Goal: Task Accomplishment & Management: Complete application form

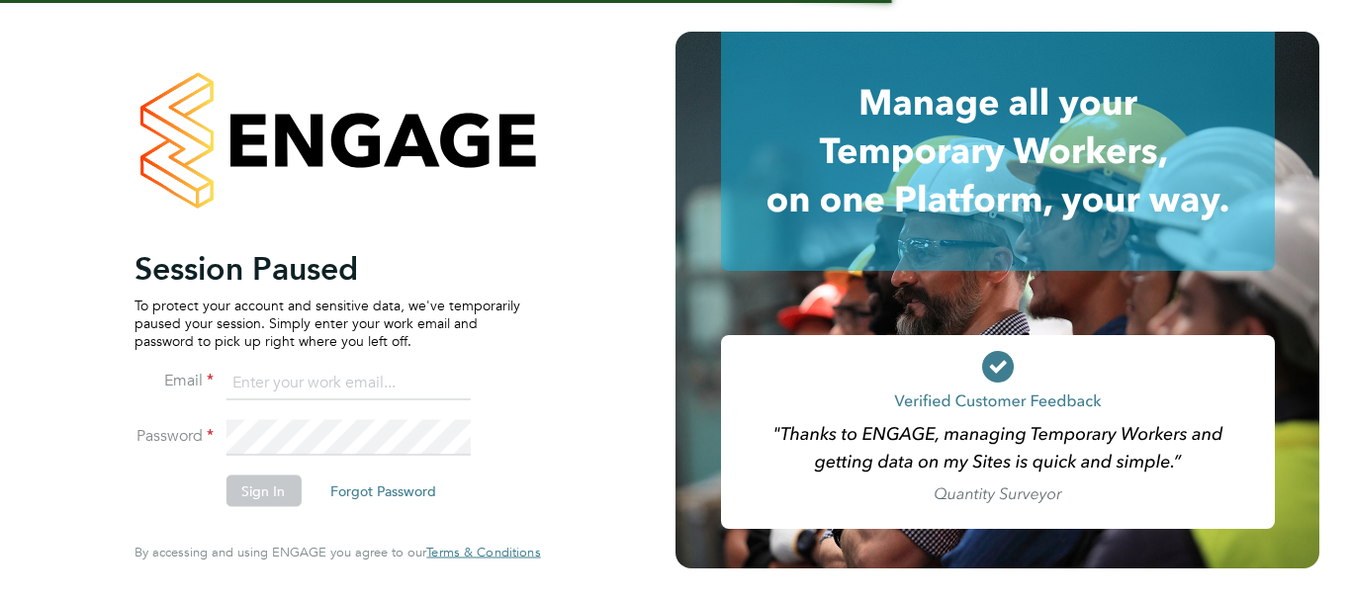
type input "philip.tedstone@conceptresources.co.uk"
click at [256, 494] on button "Sign In" at bounding box center [262, 492] width 75 height 32
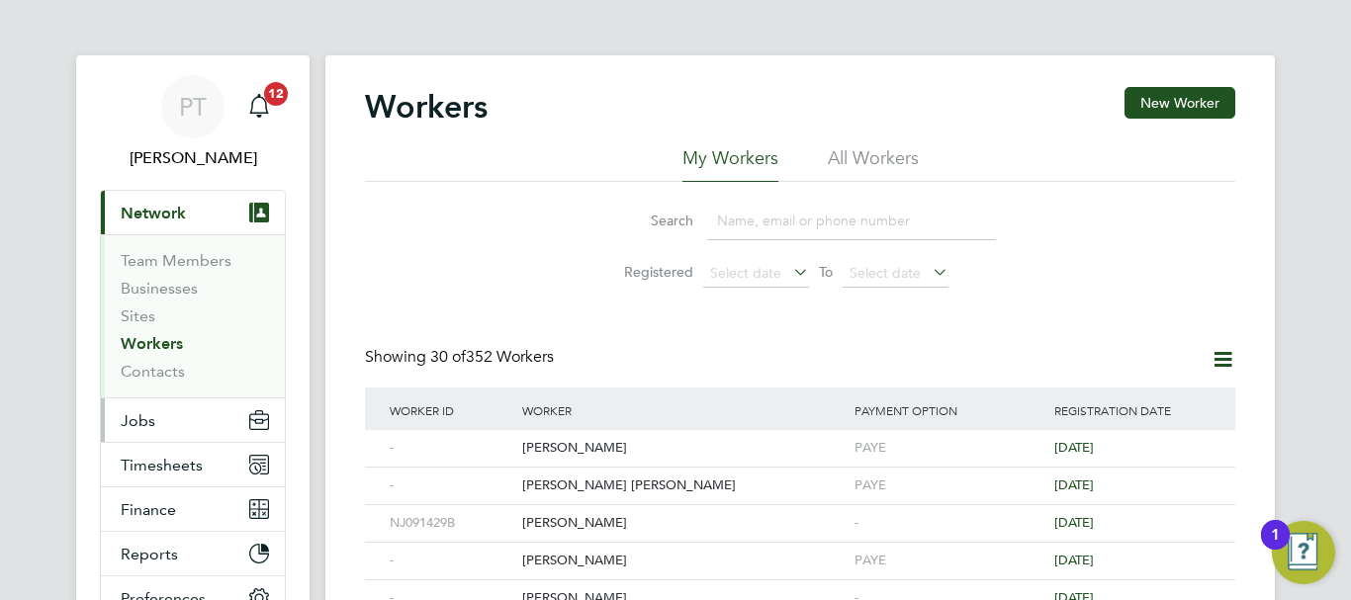
click at [155, 423] on button "Jobs" at bounding box center [193, 420] width 184 height 44
click at [173, 413] on button "Jobs" at bounding box center [193, 420] width 184 height 44
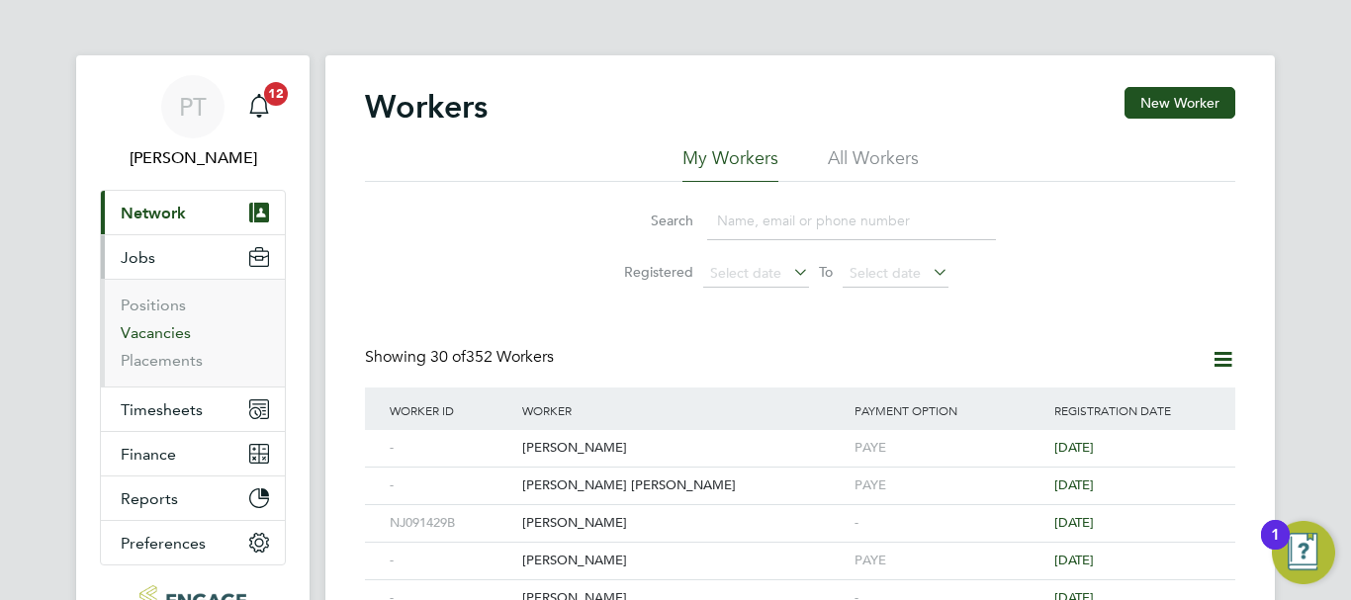
click at [168, 335] on link "Vacancies" at bounding box center [156, 332] width 70 height 19
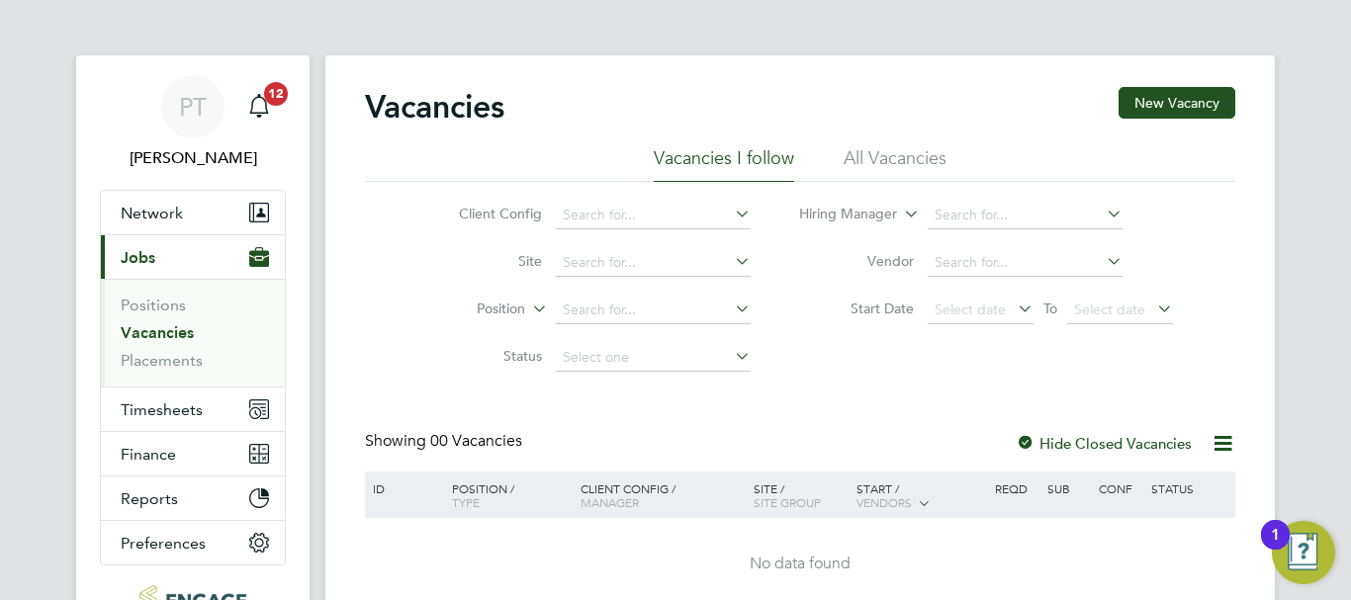
click at [883, 156] on li "All Vacancies" at bounding box center [894, 164] width 103 height 36
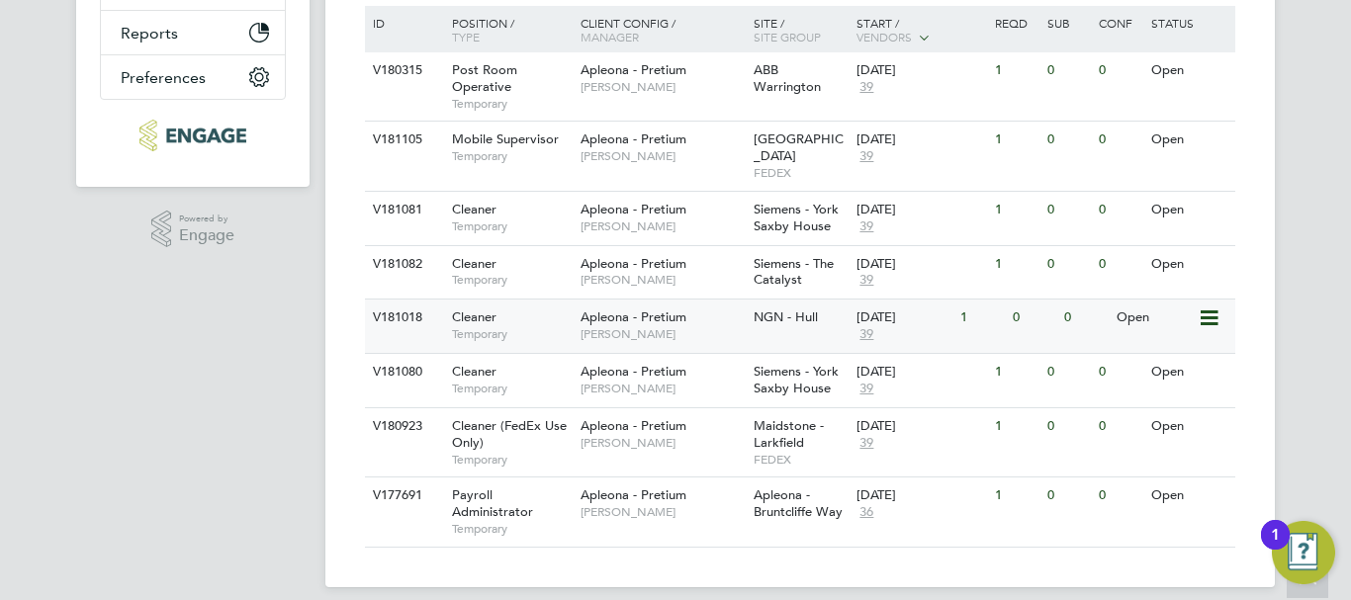
scroll to position [469, 0]
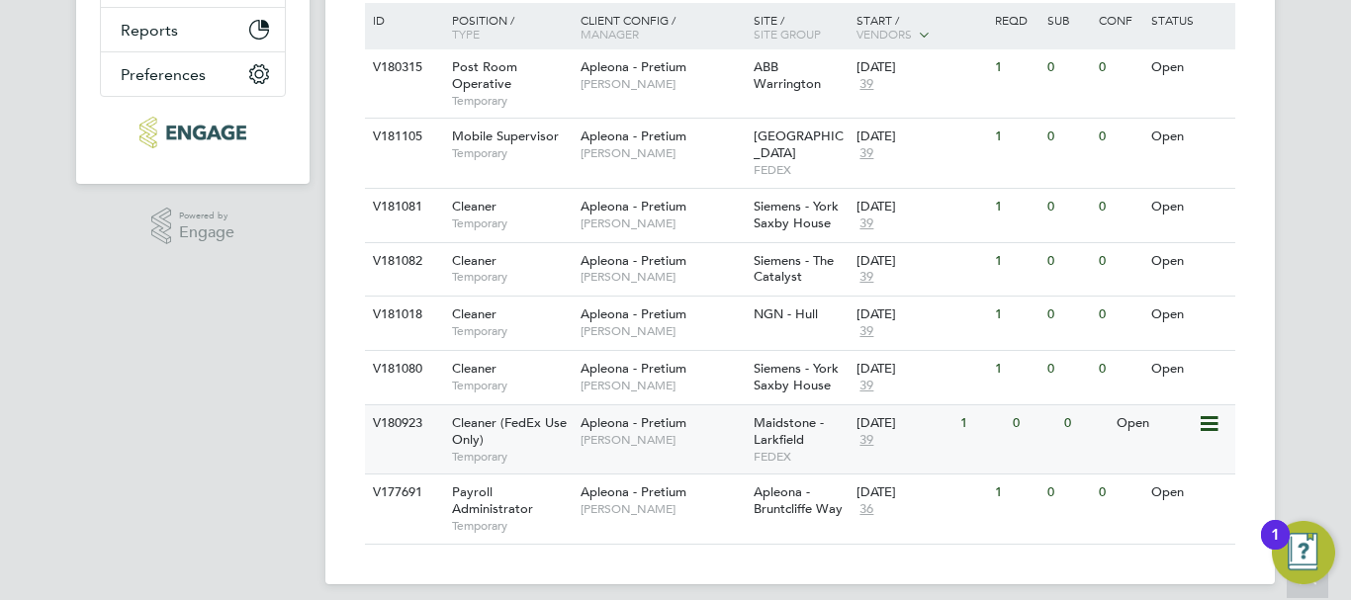
click at [1130, 407] on div "Open" at bounding box center [1154, 423] width 86 height 37
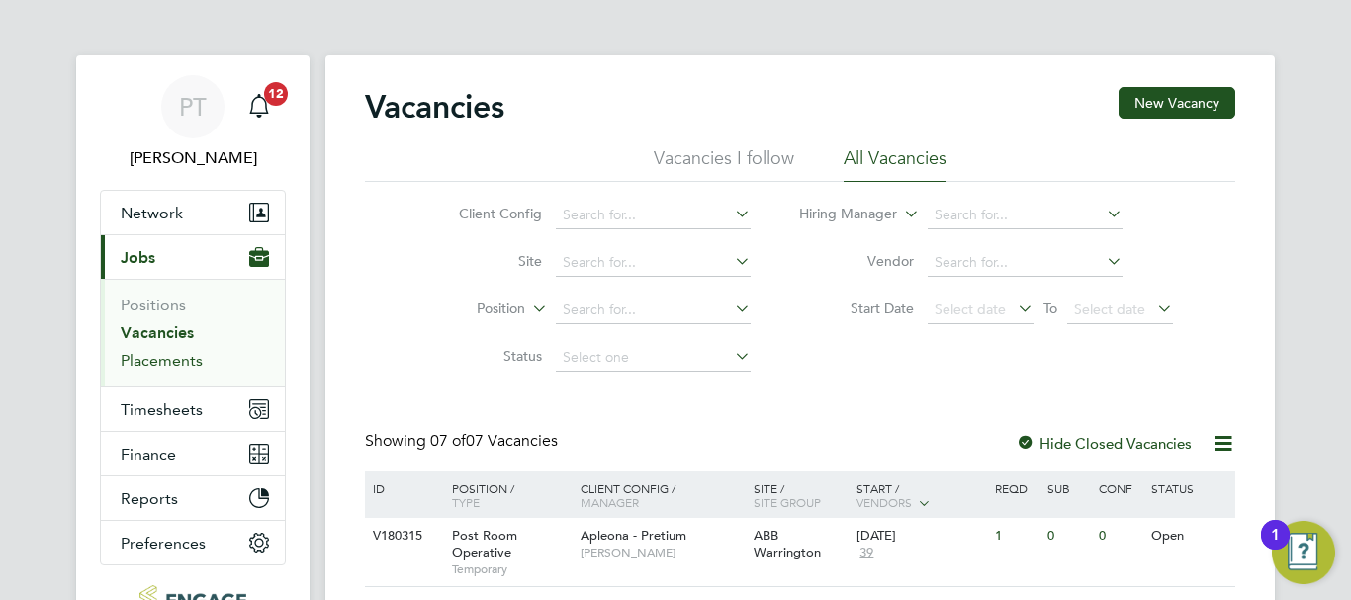
click at [143, 362] on link "Placements" at bounding box center [162, 360] width 82 height 19
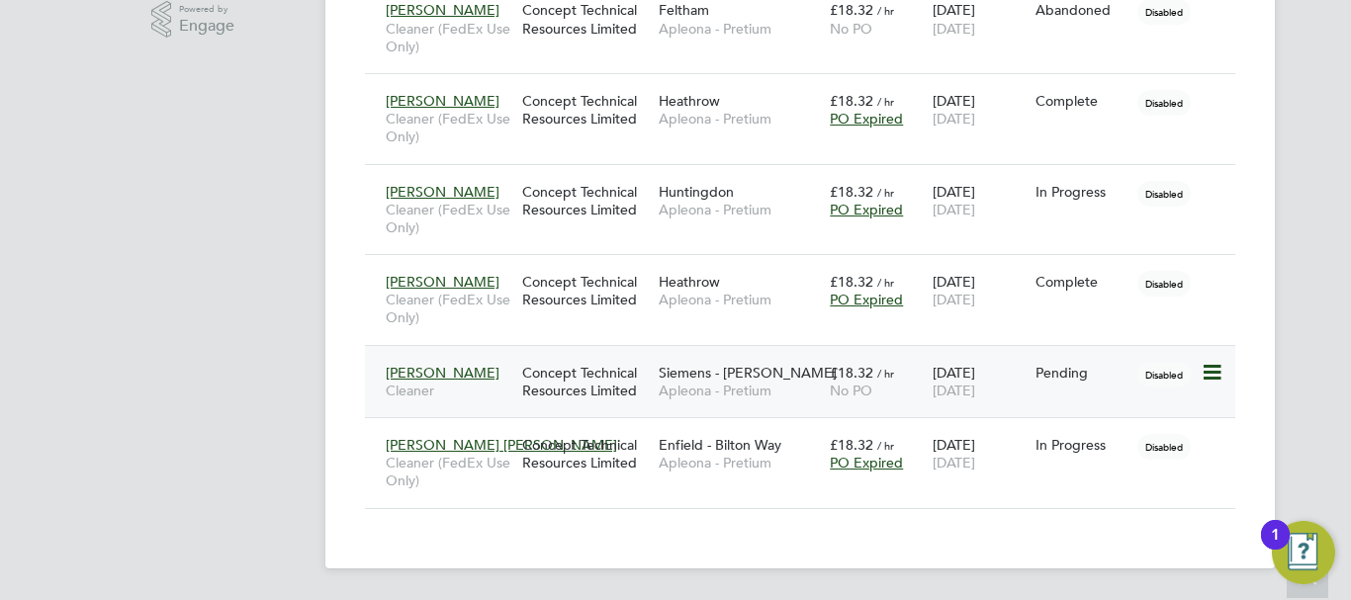
click at [1212, 374] on icon at bounding box center [1210, 373] width 20 height 24
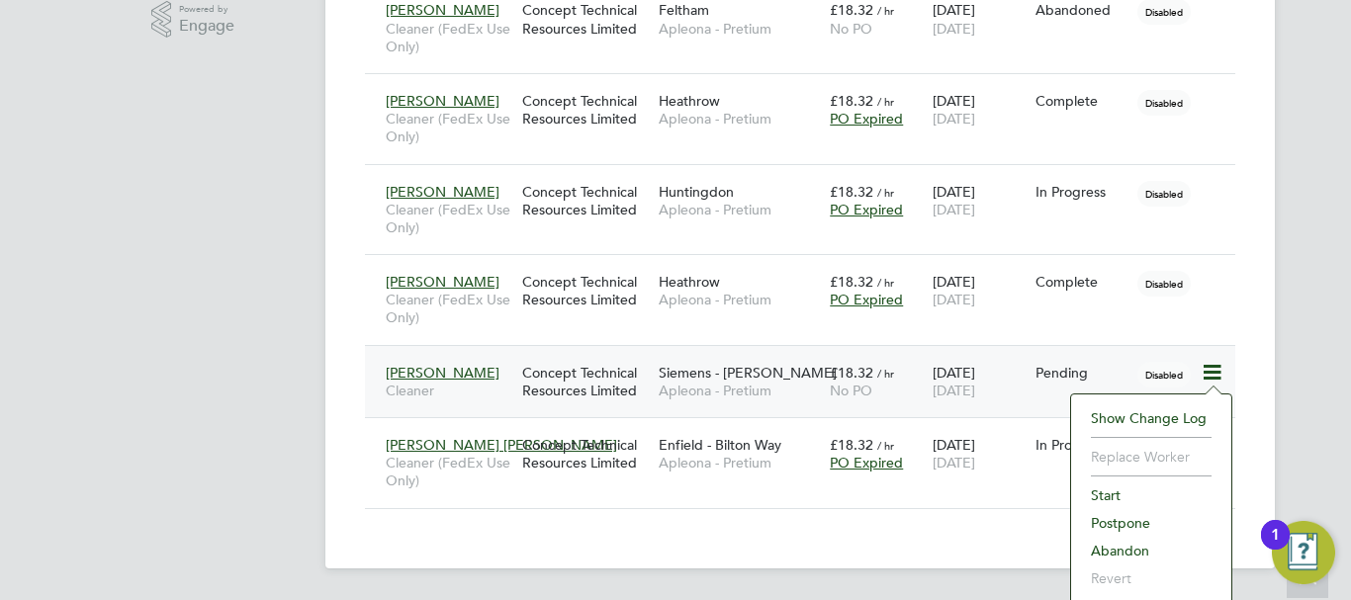
click at [1125, 553] on li "Abandon" at bounding box center [1151, 551] width 140 height 28
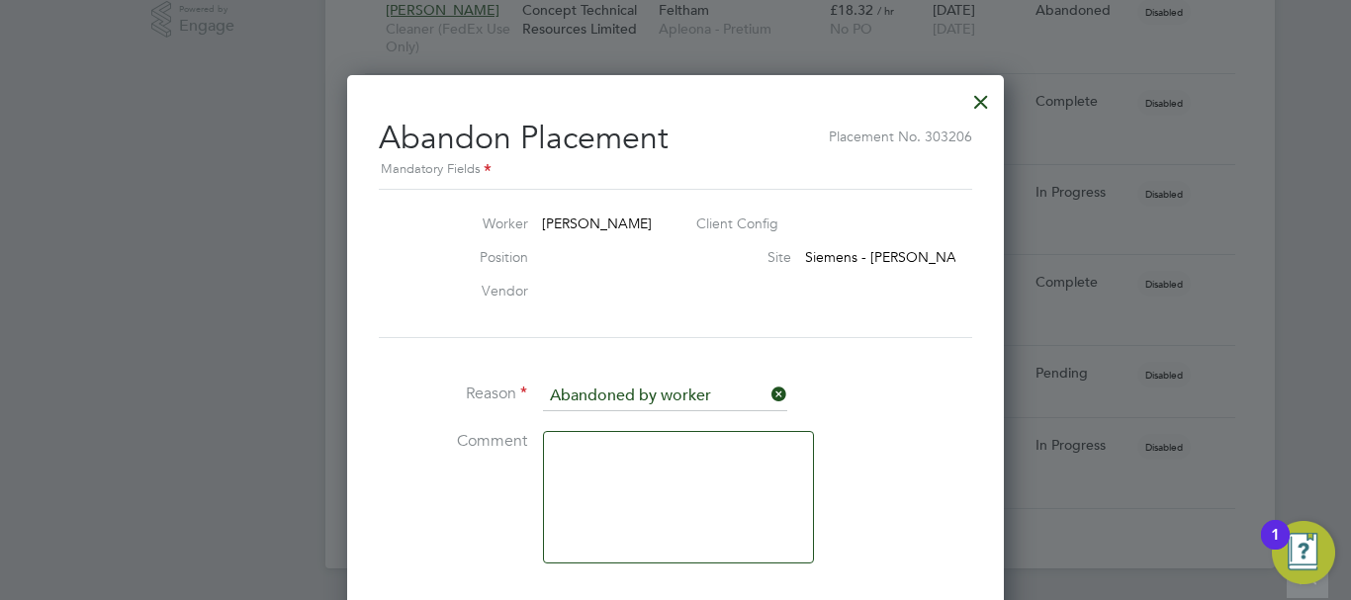
click at [601, 489] on textarea at bounding box center [678, 497] width 271 height 132
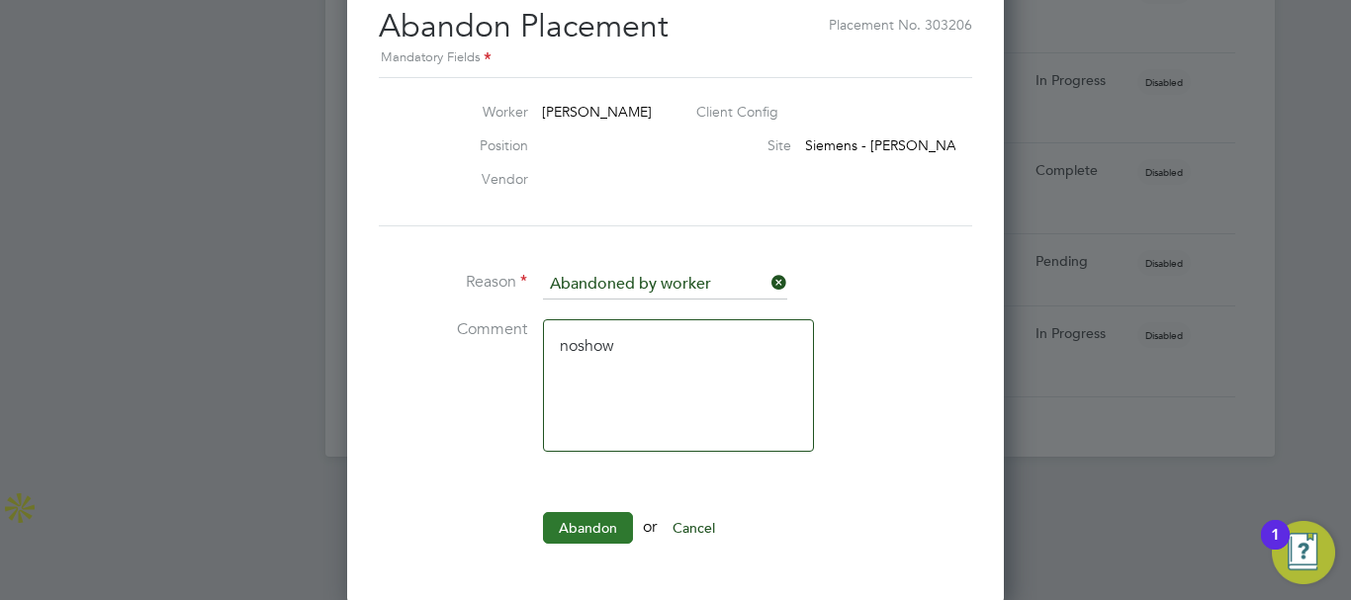
type textarea "noshow"
click at [594, 513] on button "Abandon" at bounding box center [588, 528] width 90 height 32
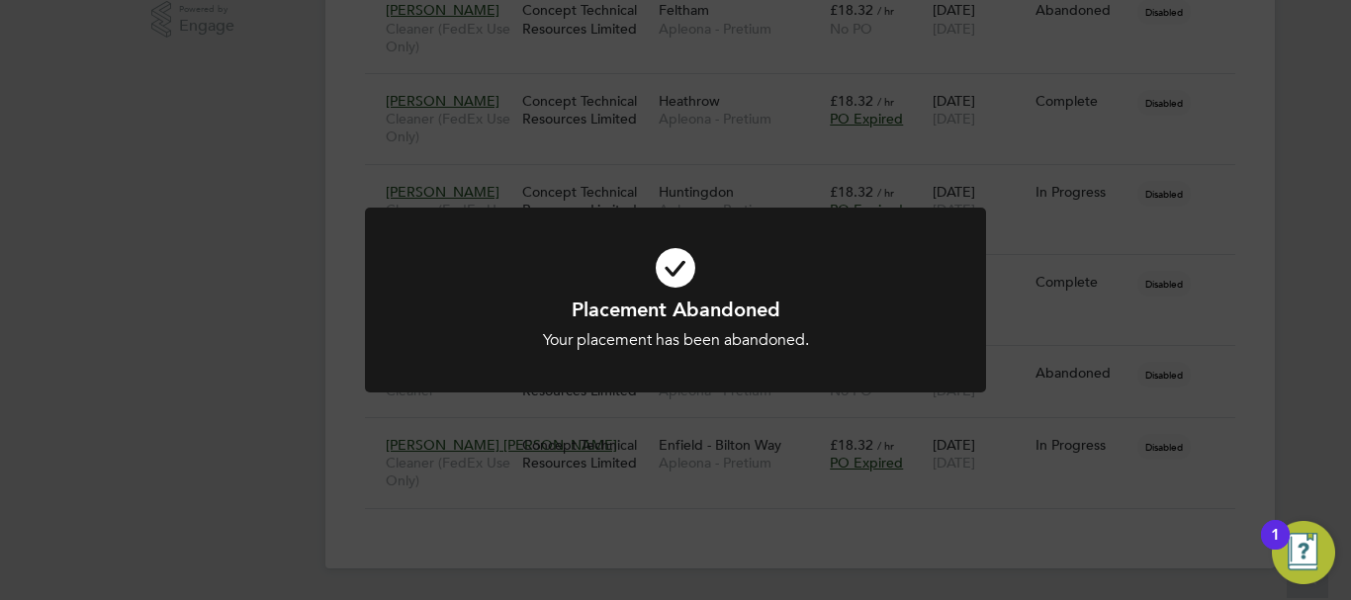
click at [119, 200] on div "Placement Abandoned Your placement has been abandoned. Cancel Okay" at bounding box center [675, 300] width 1351 height 600
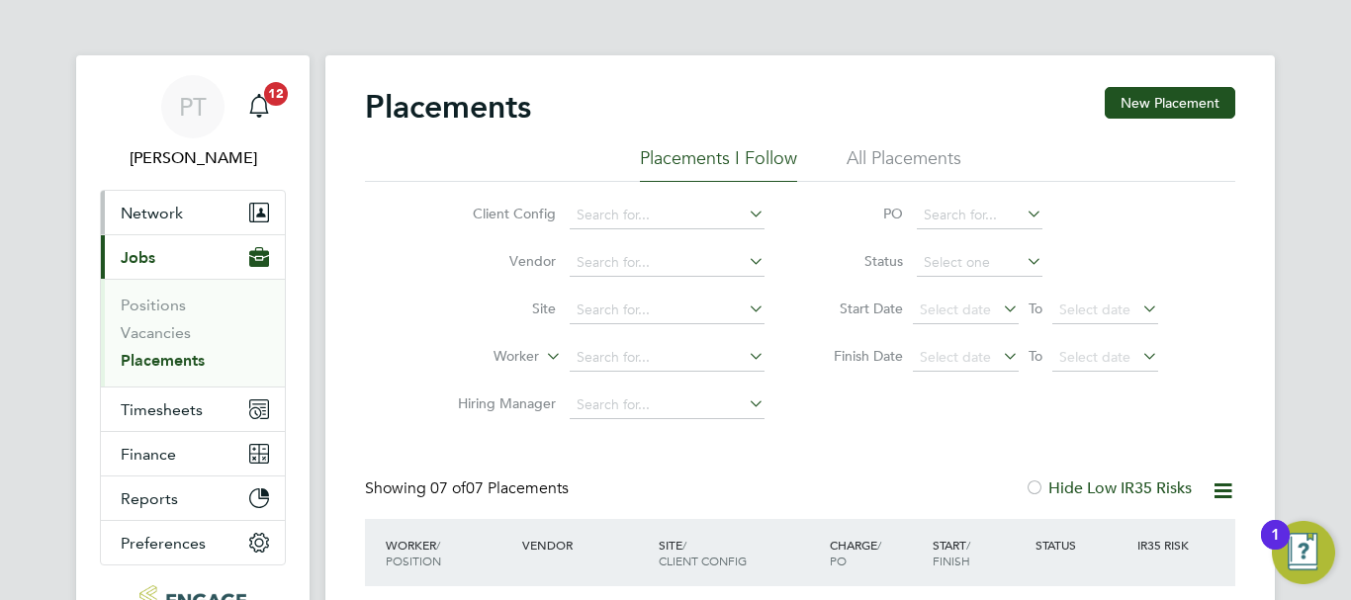
click at [183, 210] on button "Network" at bounding box center [193, 213] width 184 height 44
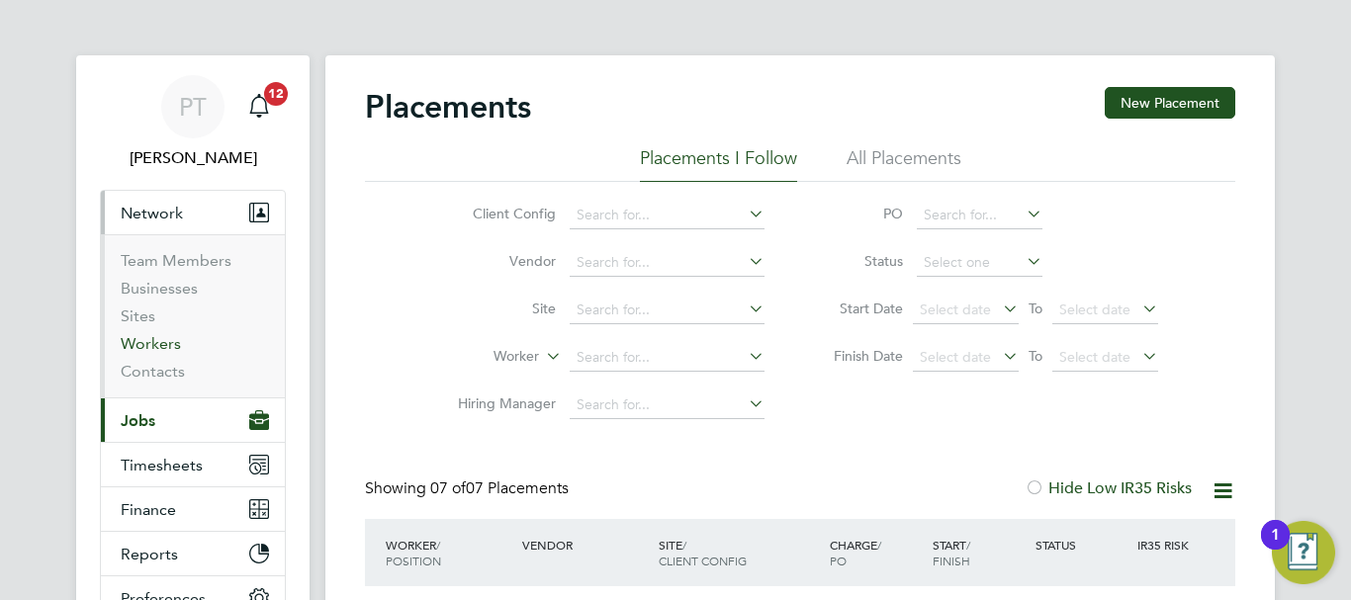
click at [151, 347] on link "Workers" at bounding box center [151, 343] width 60 height 19
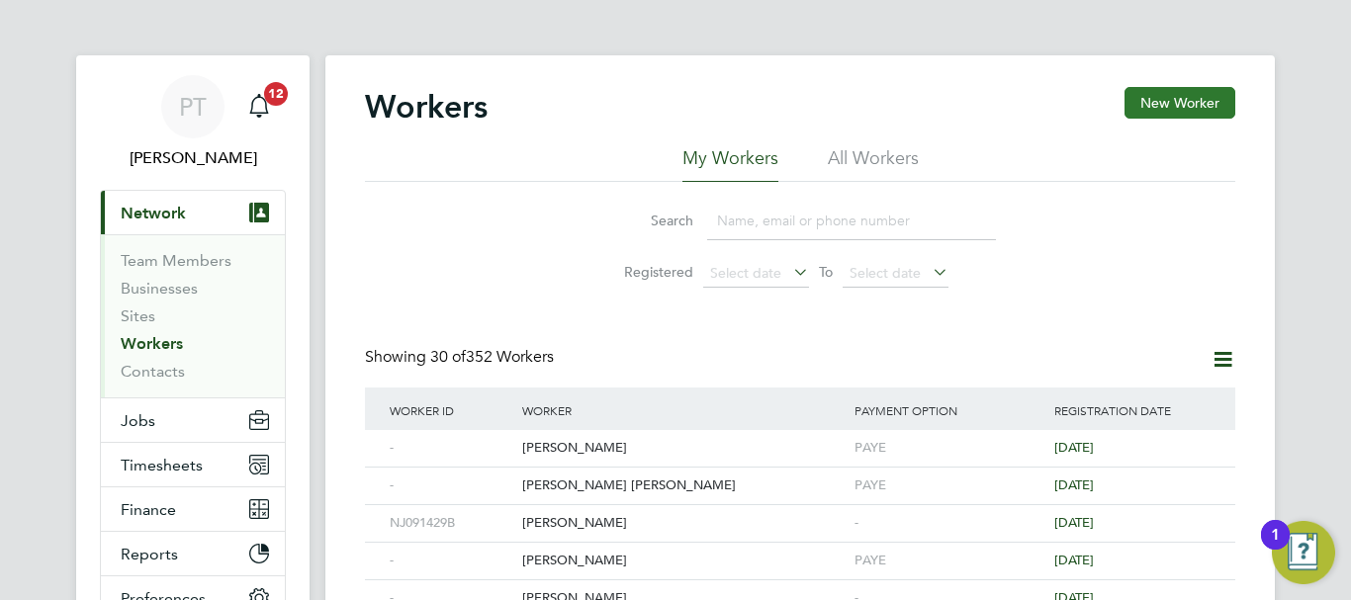
click at [1161, 100] on button "New Worker" at bounding box center [1179, 103] width 111 height 32
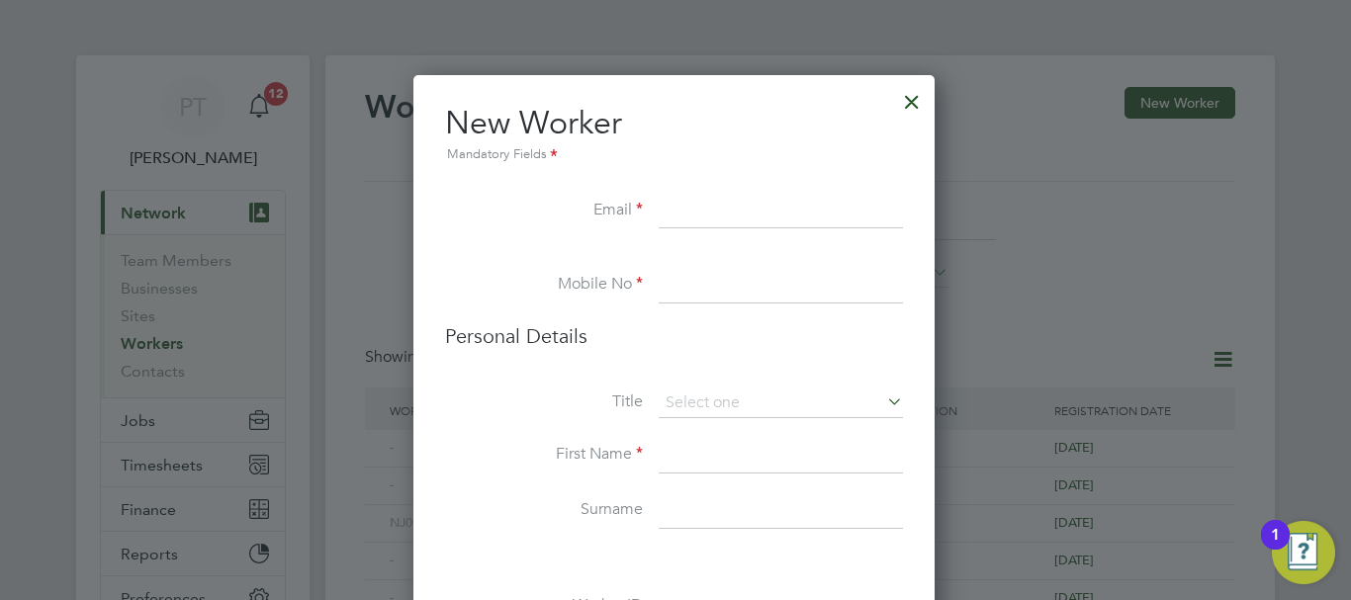
click at [679, 211] on input at bounding box center [781, 212] width 244 height 36
paste input "markvellaclapham@yahoo.com"
type input "markvellaclapham@yahoo.com"
click at [698, 271] on input at bounding box center [781, 286] width 244 height 36
paste input "07702840731"
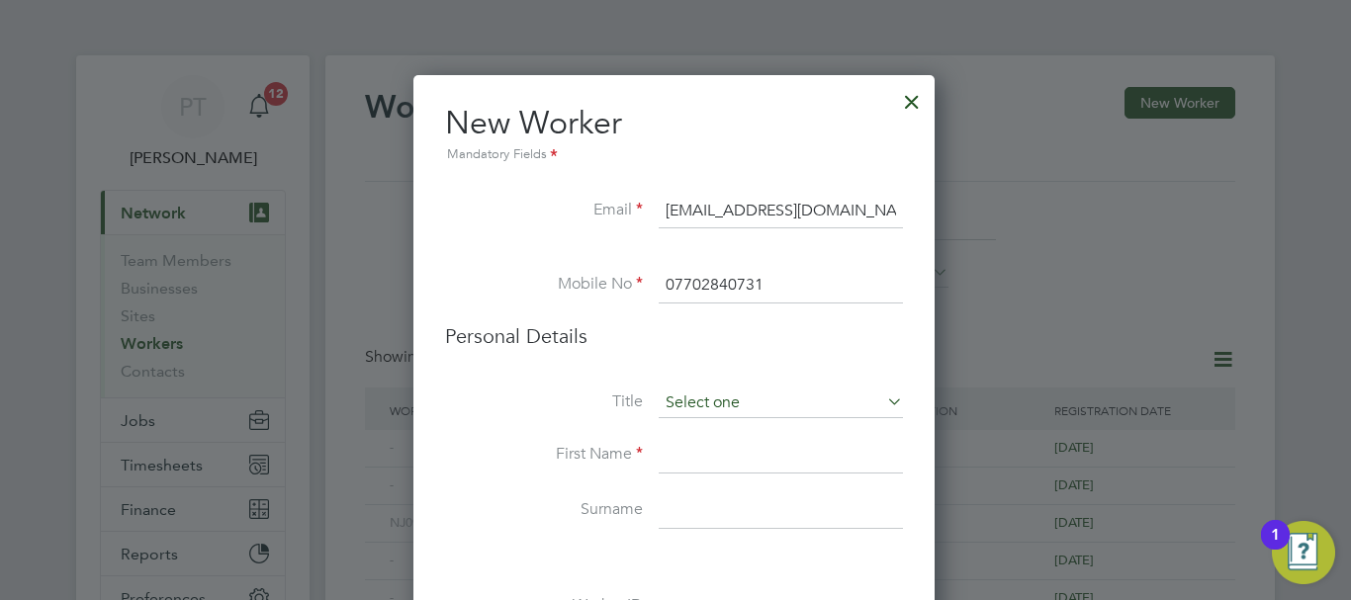
type input "07702840731"
click at [696, 400] on input at bounding box center [781, 404] width 244 height 30
click at [704, 425] on li "Mr" at bounding box center [781, 431] width 246 height 26
type input "Mr"
click at [704, 458] on input at bounding box center [781, 456] width 244 height 36
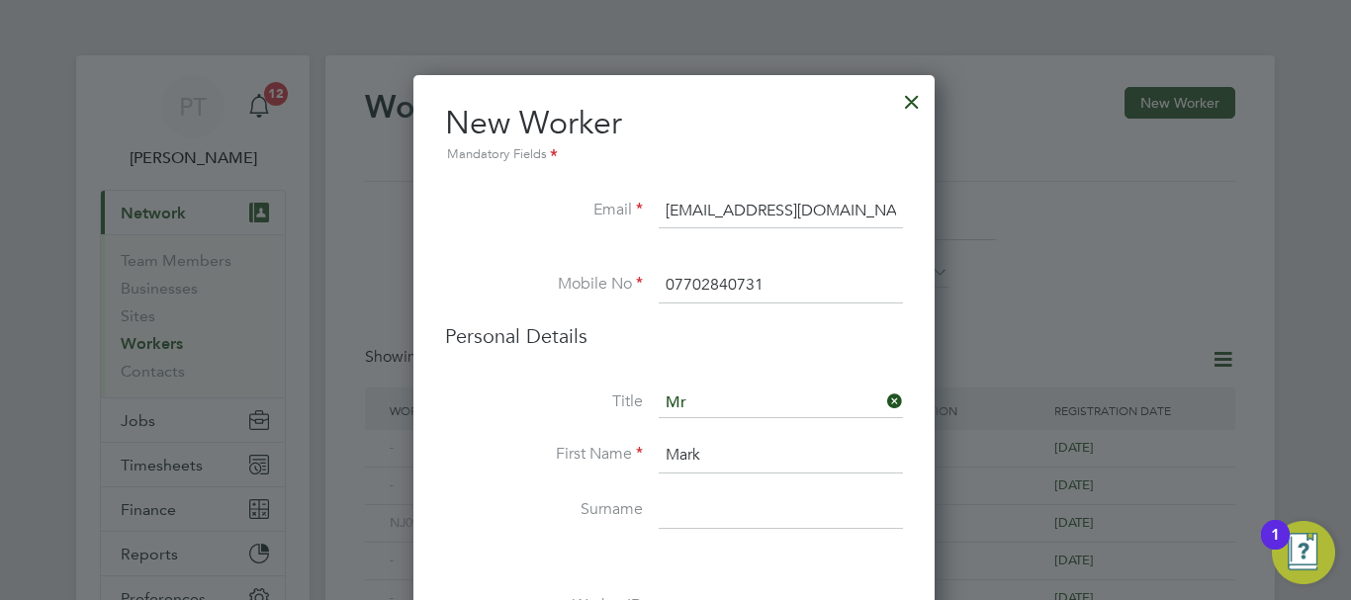
type input "Mark"
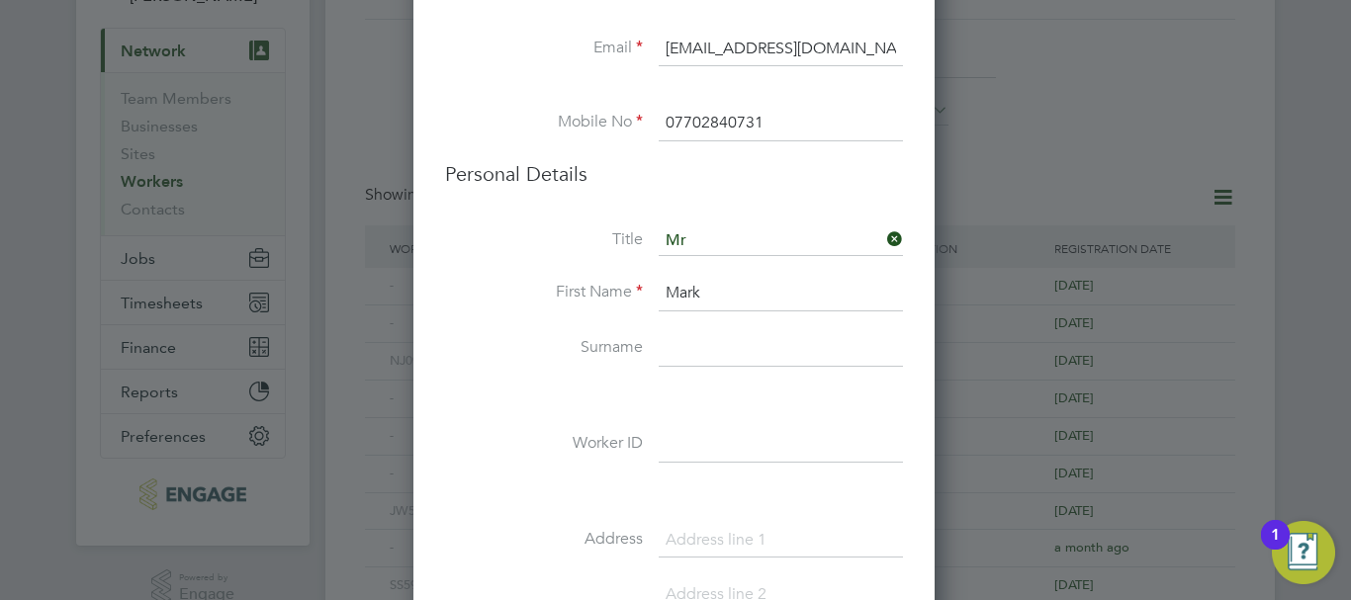
scroll to position [294, 0]
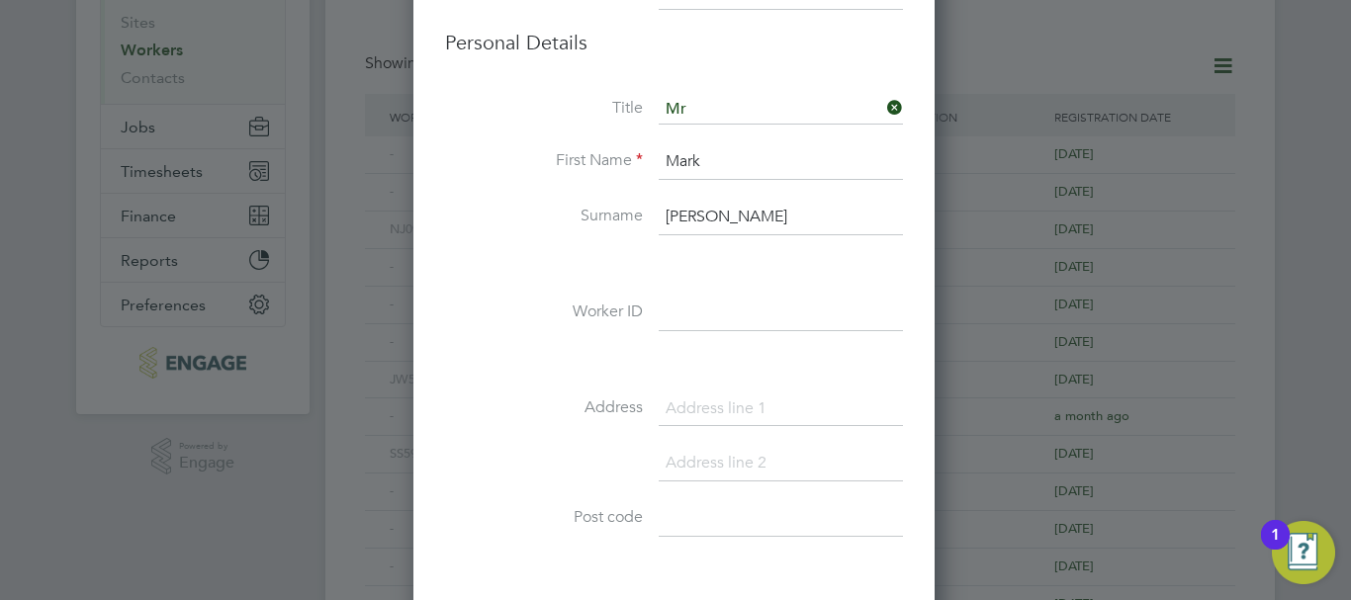
type input "Vella"
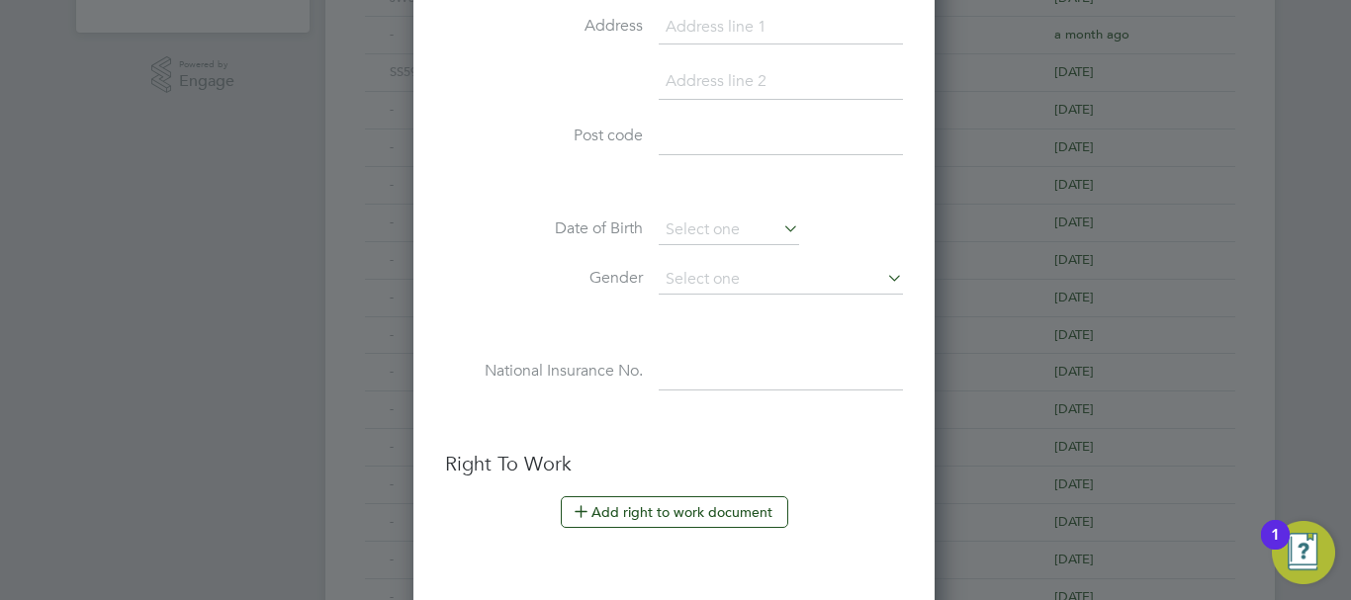
scroll to position [788, 0]
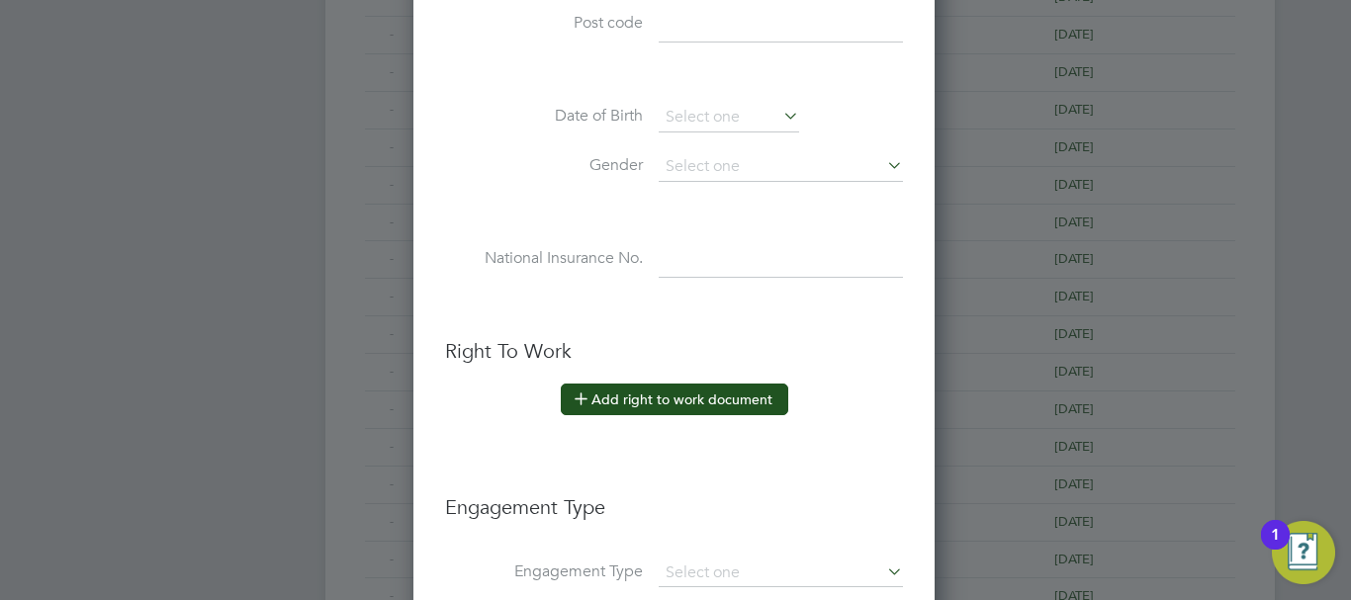
click at [630, 395] on button "Add right to work document" at bounding box center [674, 400] width 227 height 32
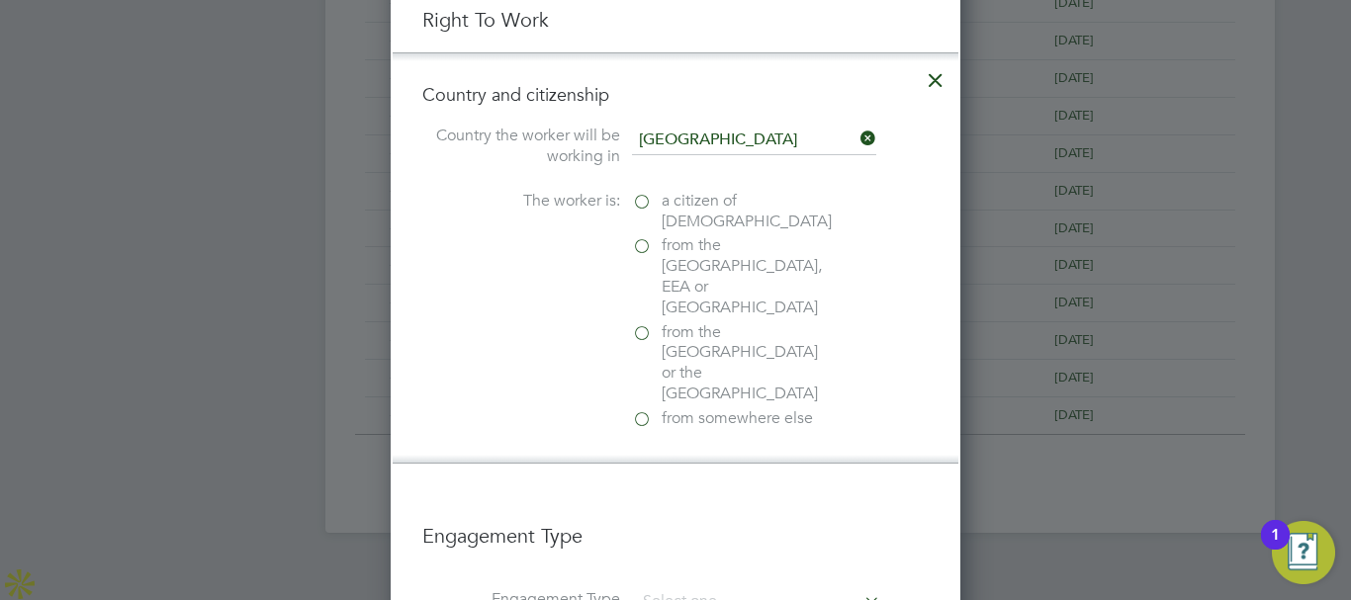
scroll to position [1184, 0]
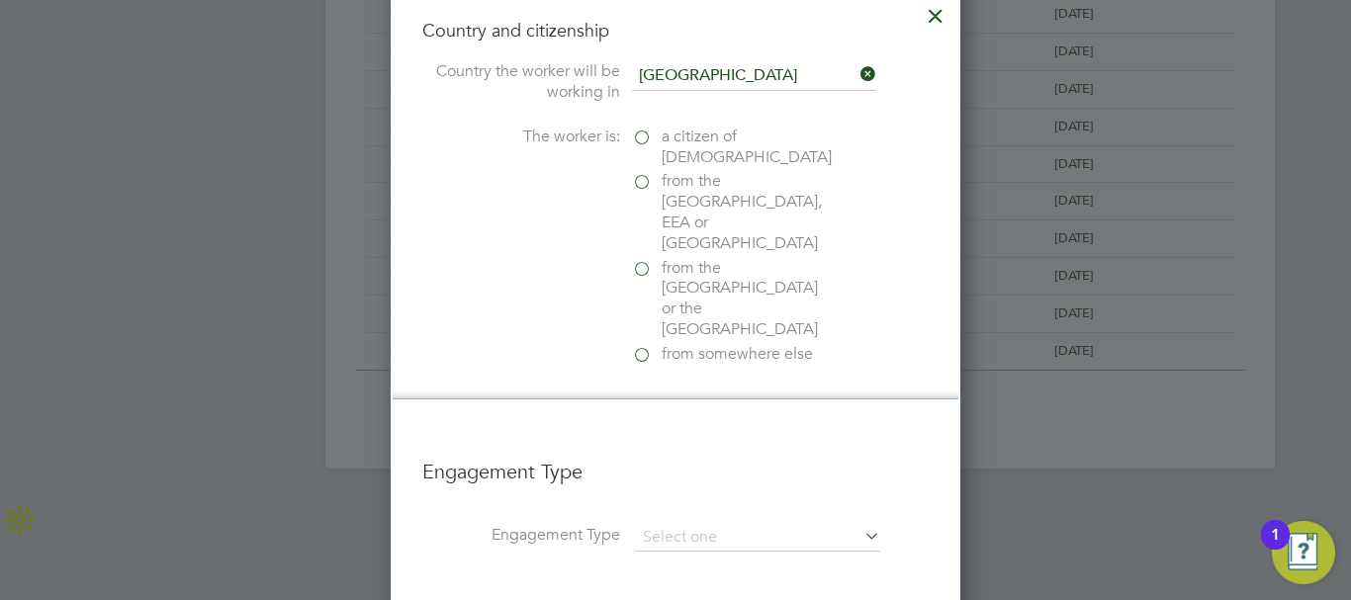
click at [647, 143] on label "a citizen of United Kingdom" at bounding box center [731, 148] width 198 height 42
click at [0, 0] on input "a citizen of United Kingdom" at bounding box center [0, 0] width 0 height 0
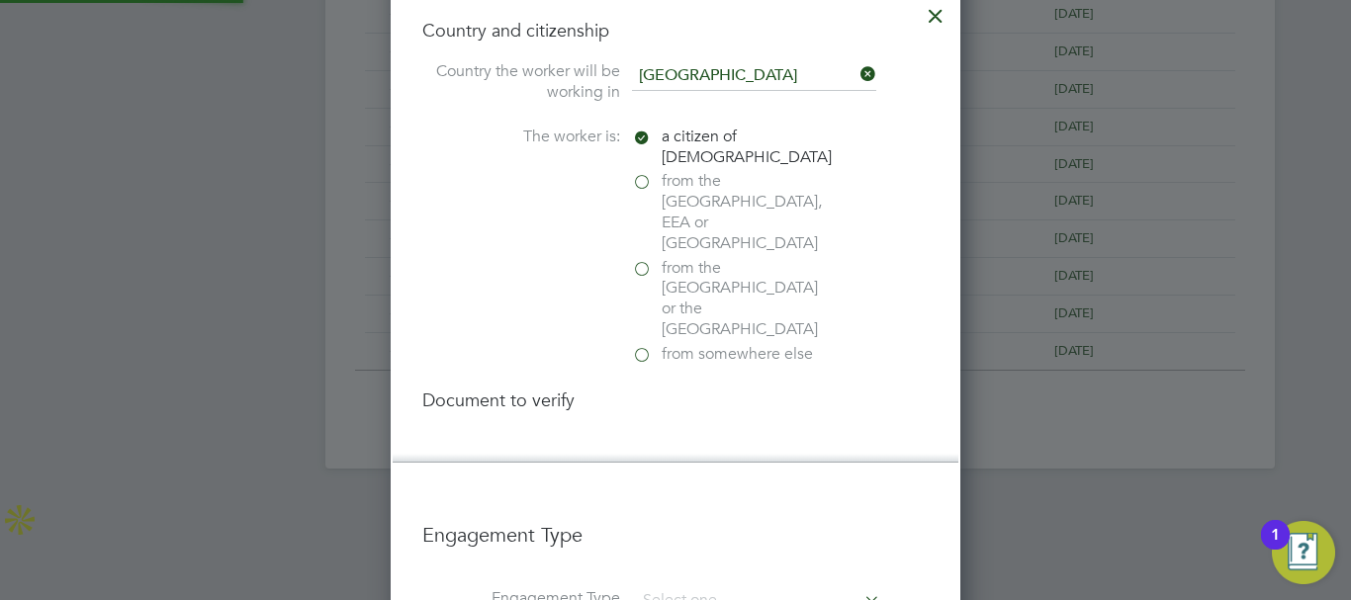
scroll to position [2077, 571]
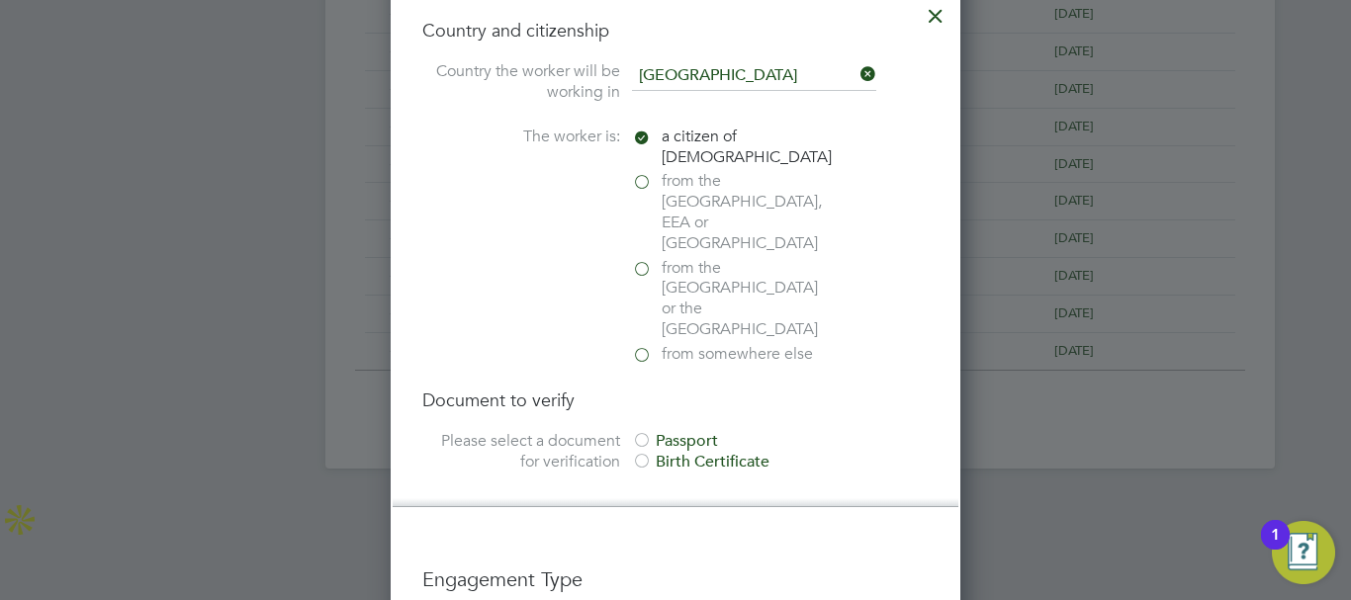
click at [641, 453] on div at bounding box center [642, 463] width 20 height 20
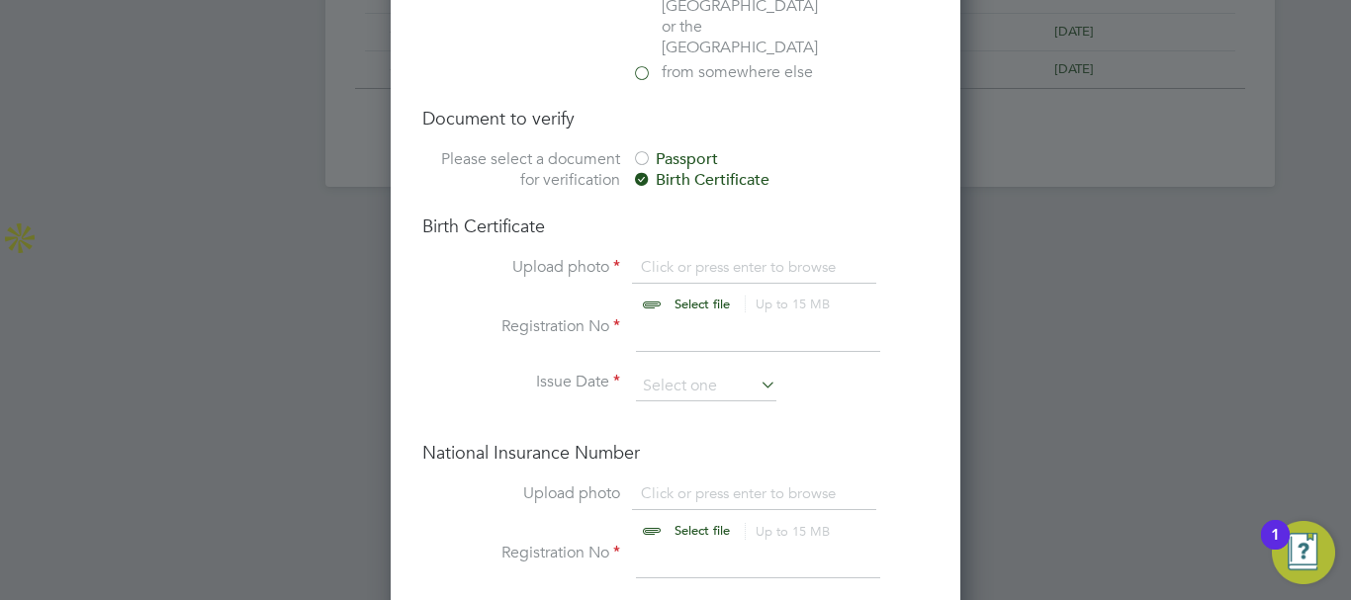
scroll to position [1480, 0]
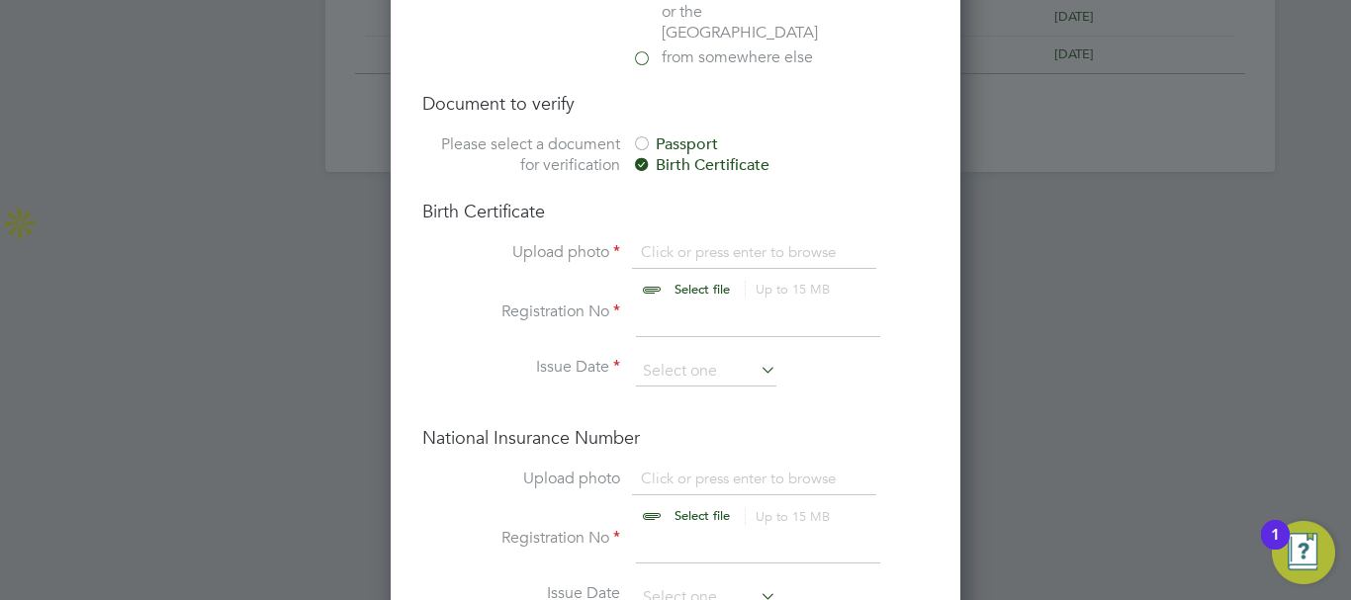
click at [685, 242] on input "file" at bounding box center [721, 271] width 310 height 59
type input "C:\fakepath\proofOfNationalInsurance.jpeg"
click at [864, 238] on icon at bounding box center [863, 249] width 22 height 22
click at [689, 242] on input "file" at bounding box center [721, 271] width 310 height 59
type input "C:\fakepath\MarkVellaBrthCrt.jpg"
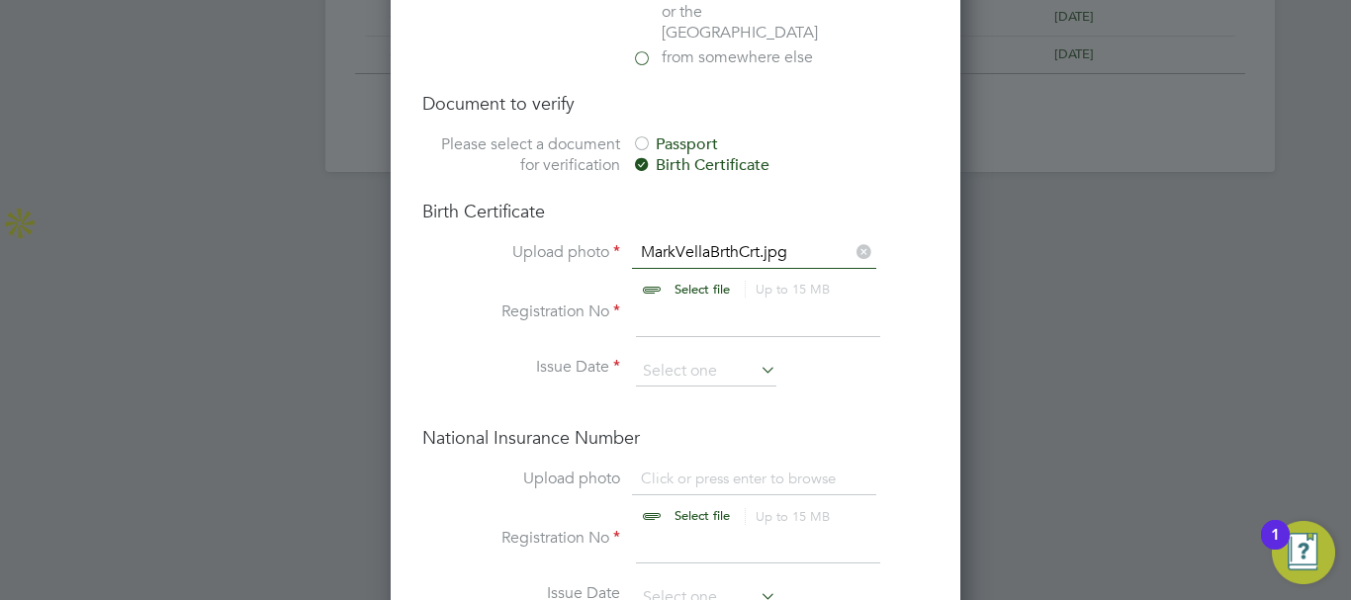
click at [666, 302] on input at bounding box center [758, 320] width 244 height 36
type input "12468851-1"
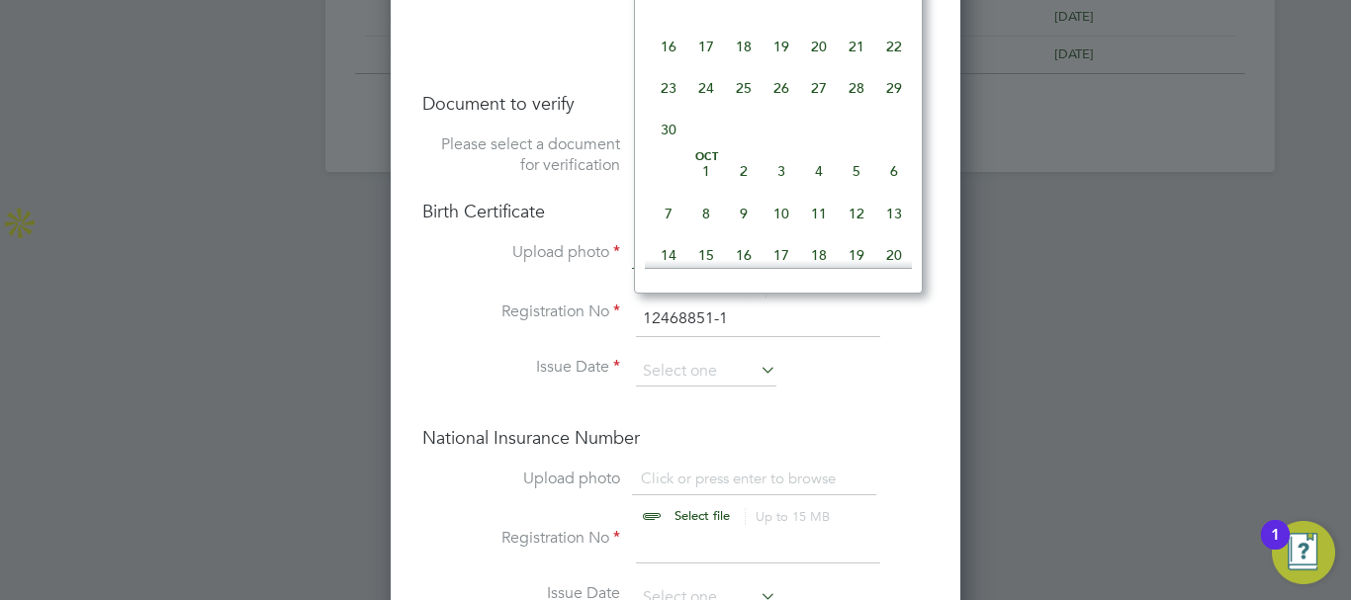
scroll to position [371, 0]
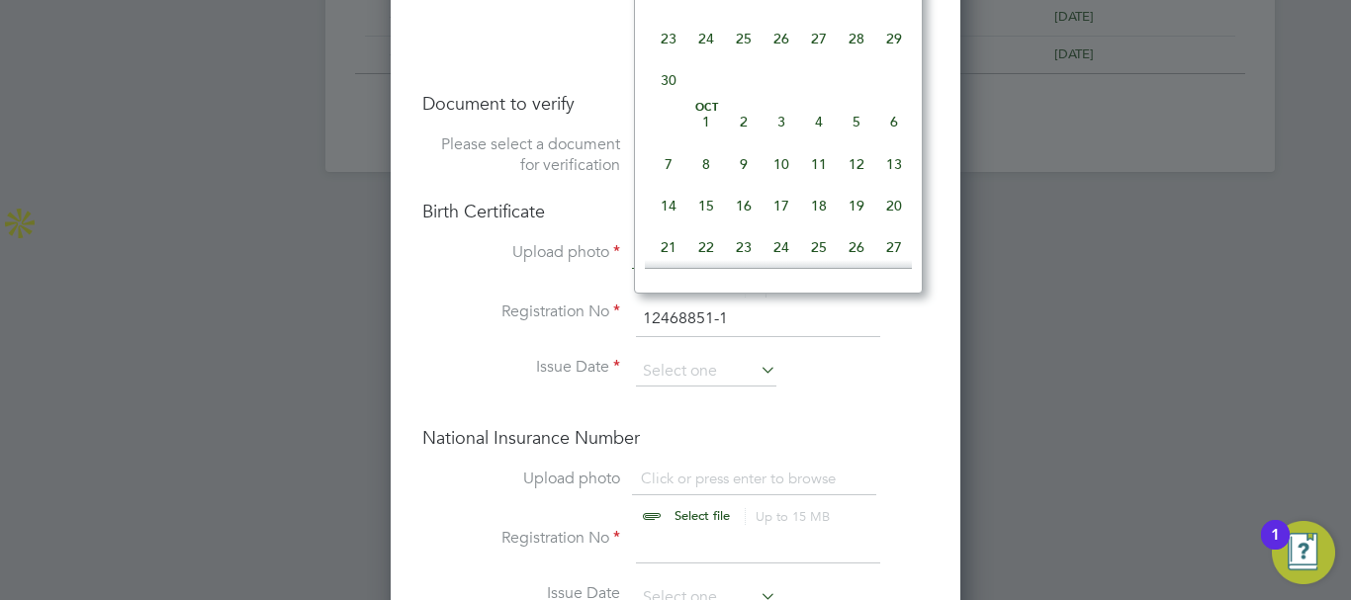
click at [793, 469] on input "file" at bounding box center [721, 498] width 310 height 59
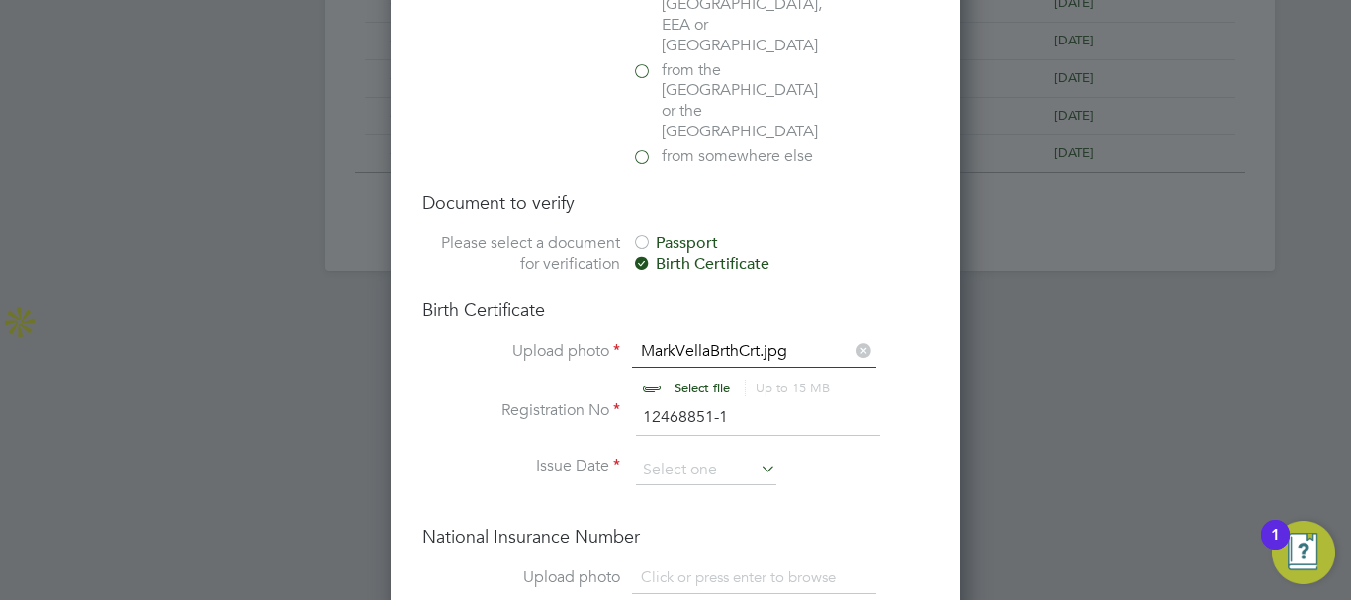
scroll to position [1282, 0]
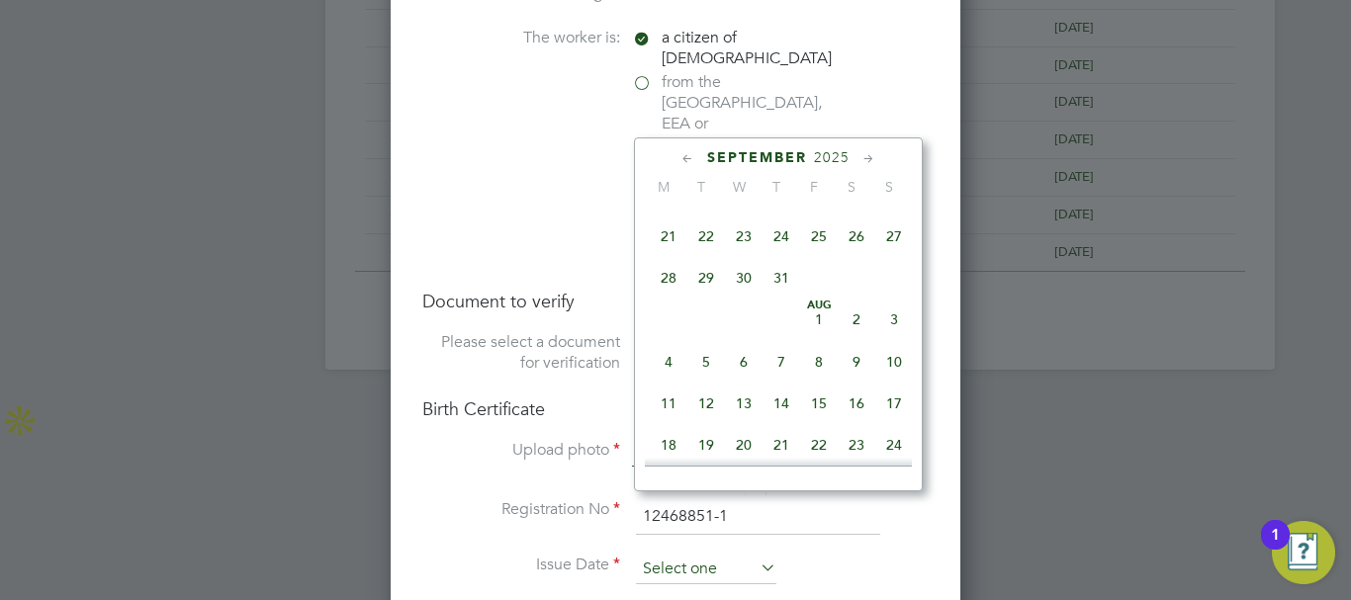
click at [704, 555] on input at bounding box center [706, 570] width 140 height 30
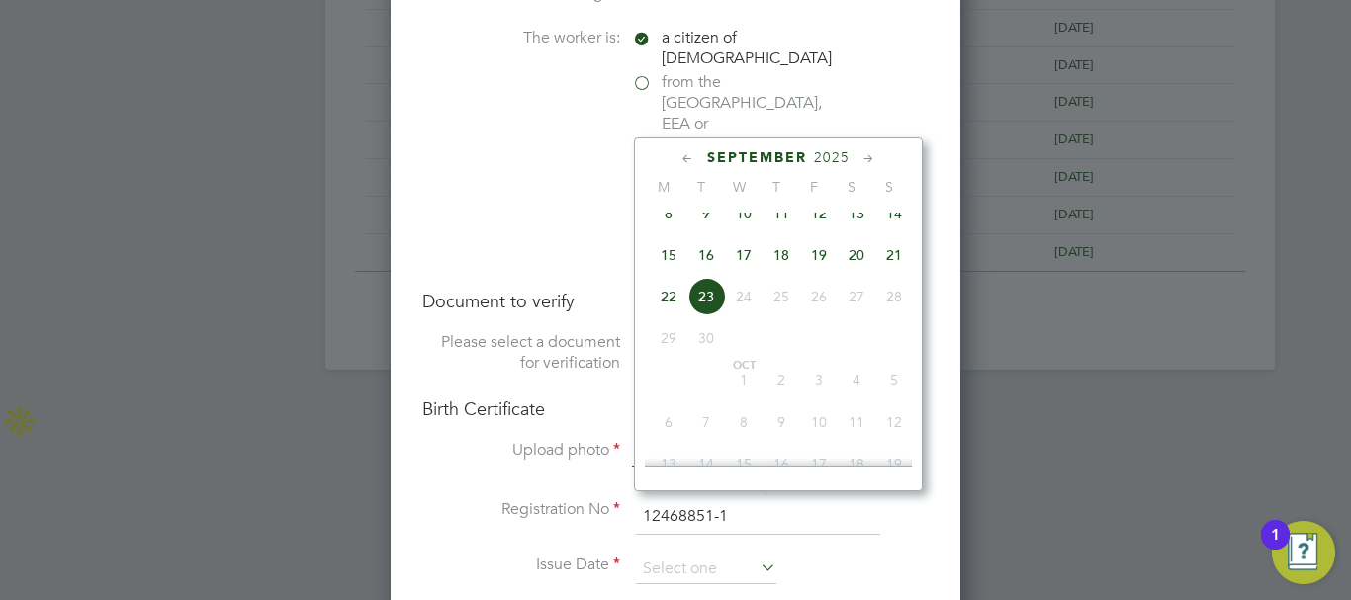
click at [834, 148] on div "September 2025 M T W T F S S Jun 1 2 3 4 5 6 7 8 9 10 11 12 13 14 15 16 17 18 1…" at bounding box center [778, 314] width 289 height 354
click at [831, 158] on span "2025" at bounding box center [832, 157] width 36 height 17
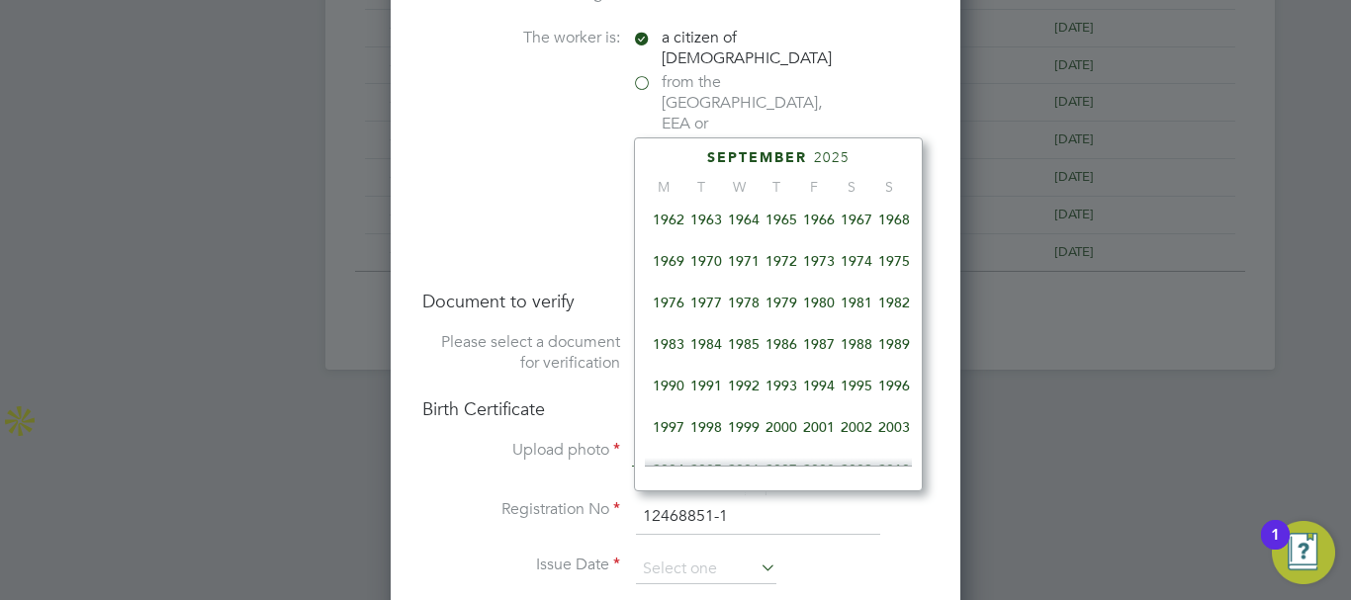
scroll to position [227, 0]
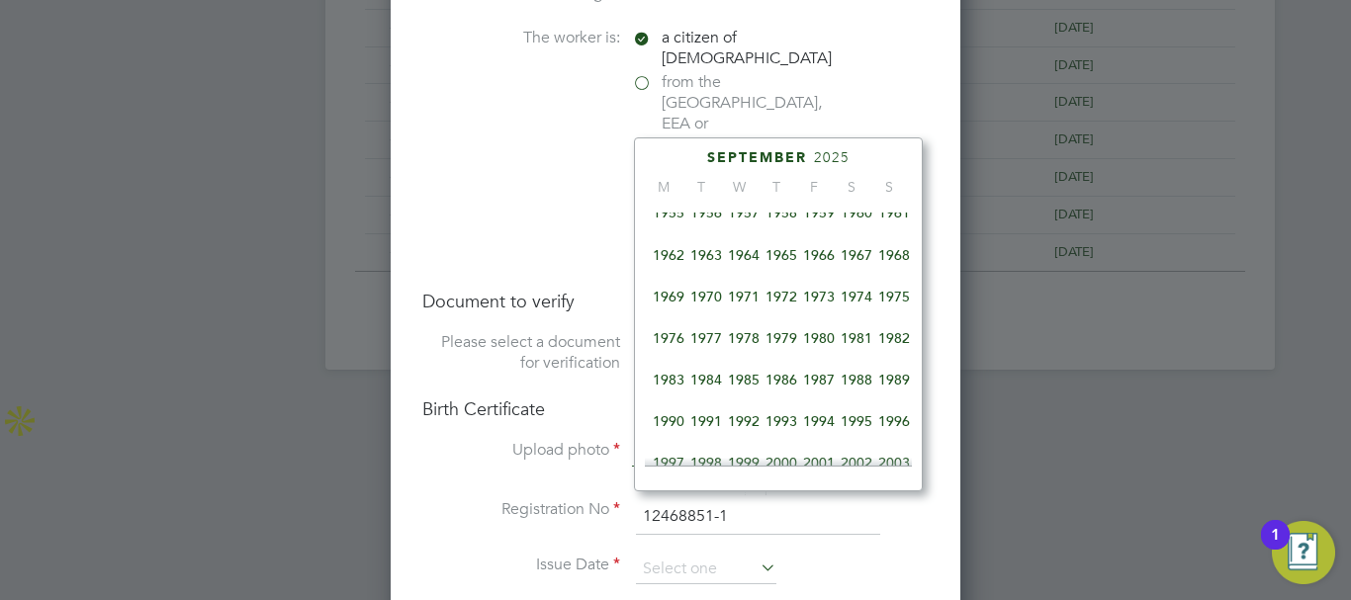
click at [864, 297] on span "1974" at bounding box center [856, 297] width 38 height 38
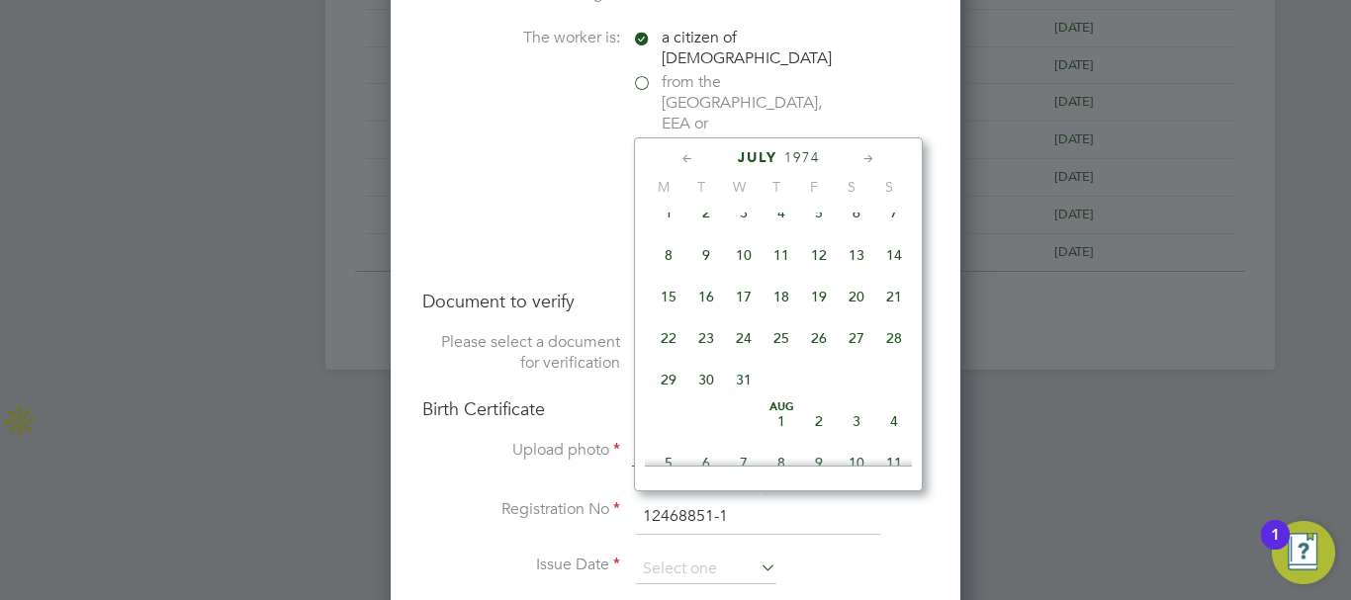
click at [865, 157] on icon at bounding box center [868, 159] width 19 height 22
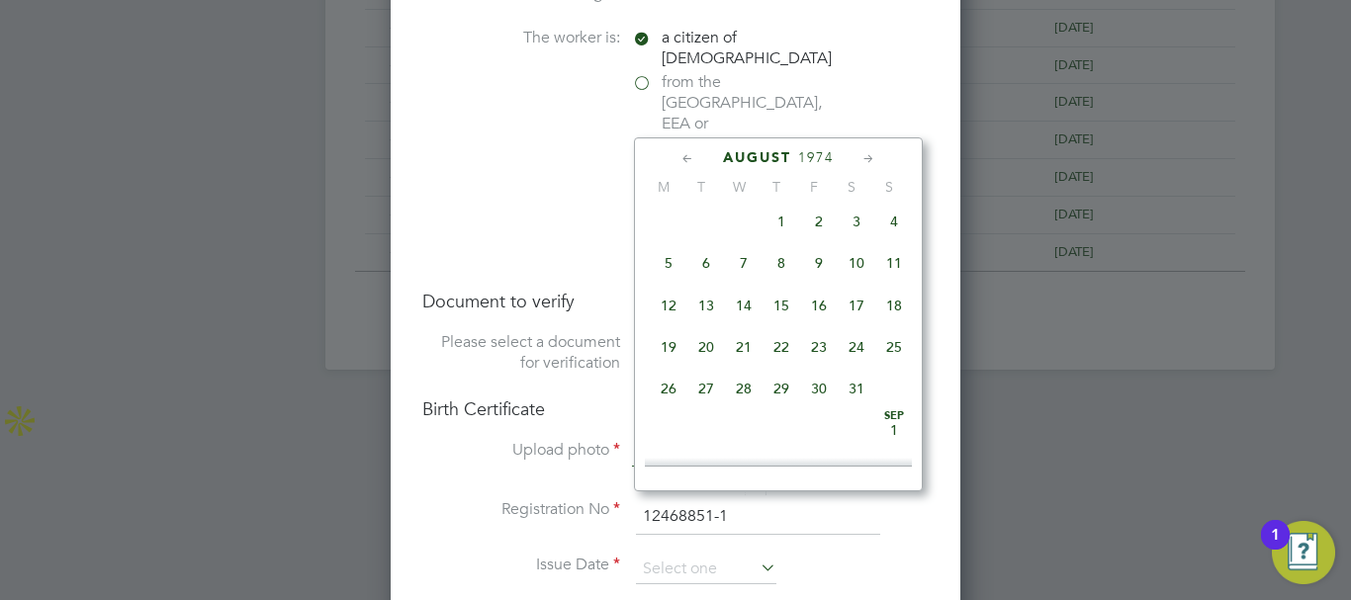
click at [864, 158] on icon at bounding box center [868, 159] width 19 height 22
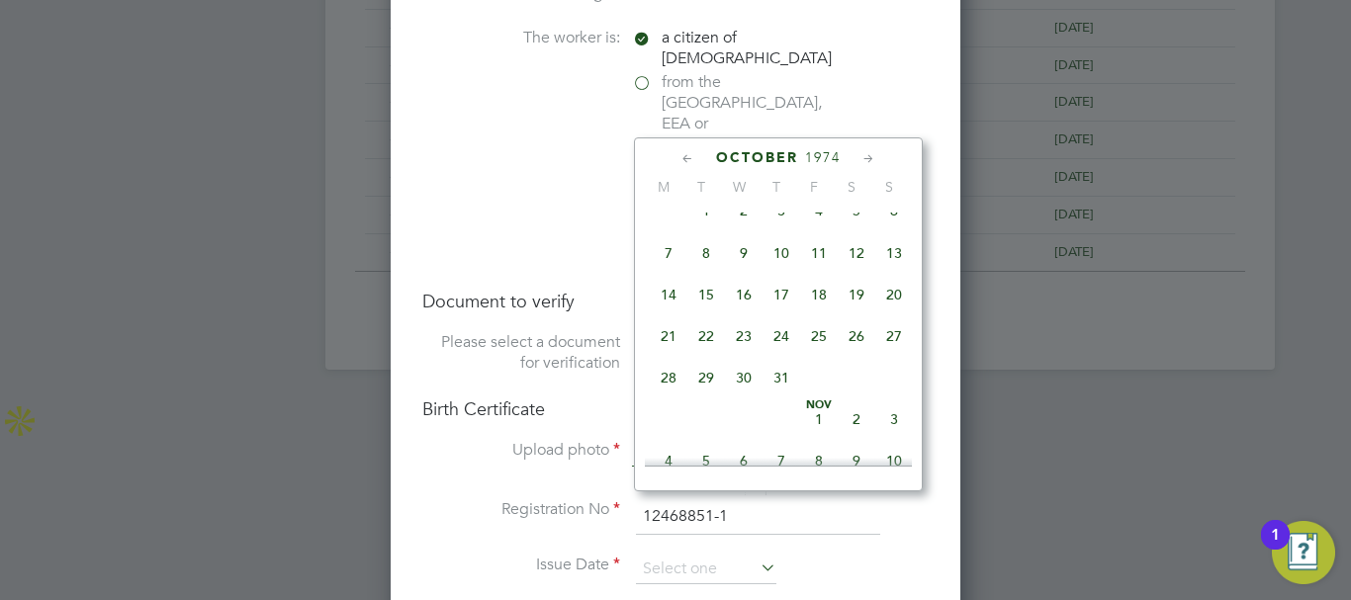
click at [864, 159] on icon at bounding box center [868, 159] width 19 height 22
click at [745, 266] on span "6" at bounding box center [744, 247] width 38 height 38
type input "06 Nov 1974"
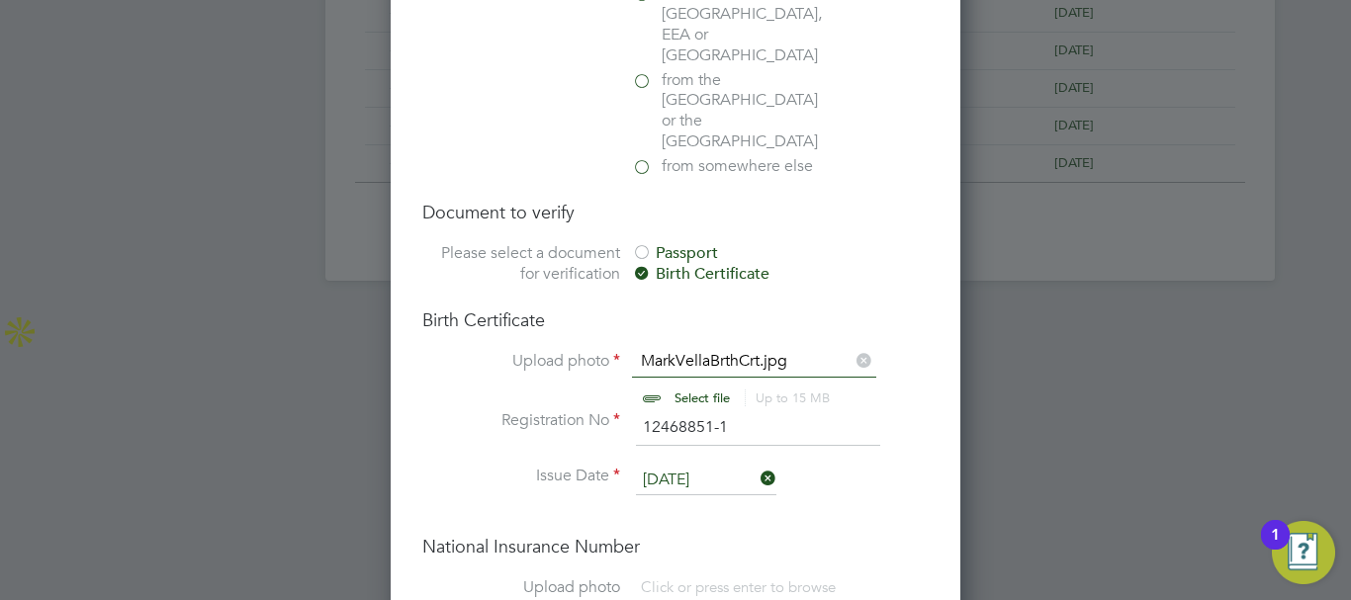
scroll to position [1480, 0]
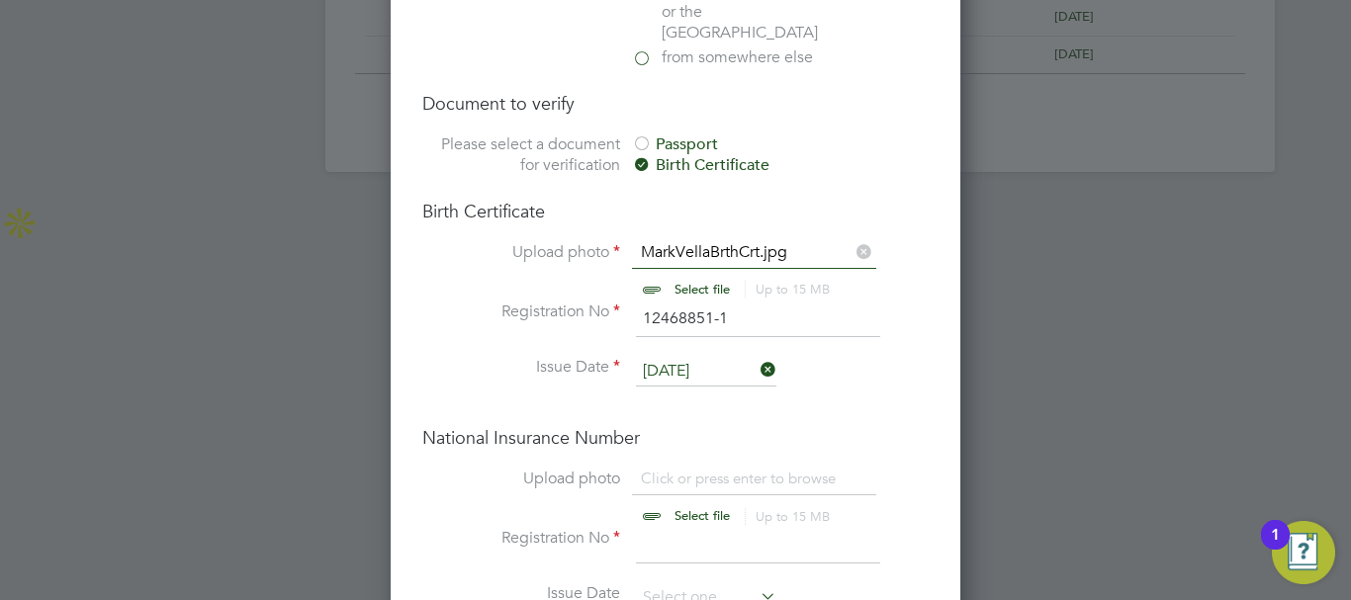
click at [682, 469] on input "file" at bounding box center [721, 498] width 310 height 59
type input "C:\fakepath\proofOfNationalInsurance.jpeg"
click at [658, 528] on input at bounding box center [758, 546] width 244 height 36
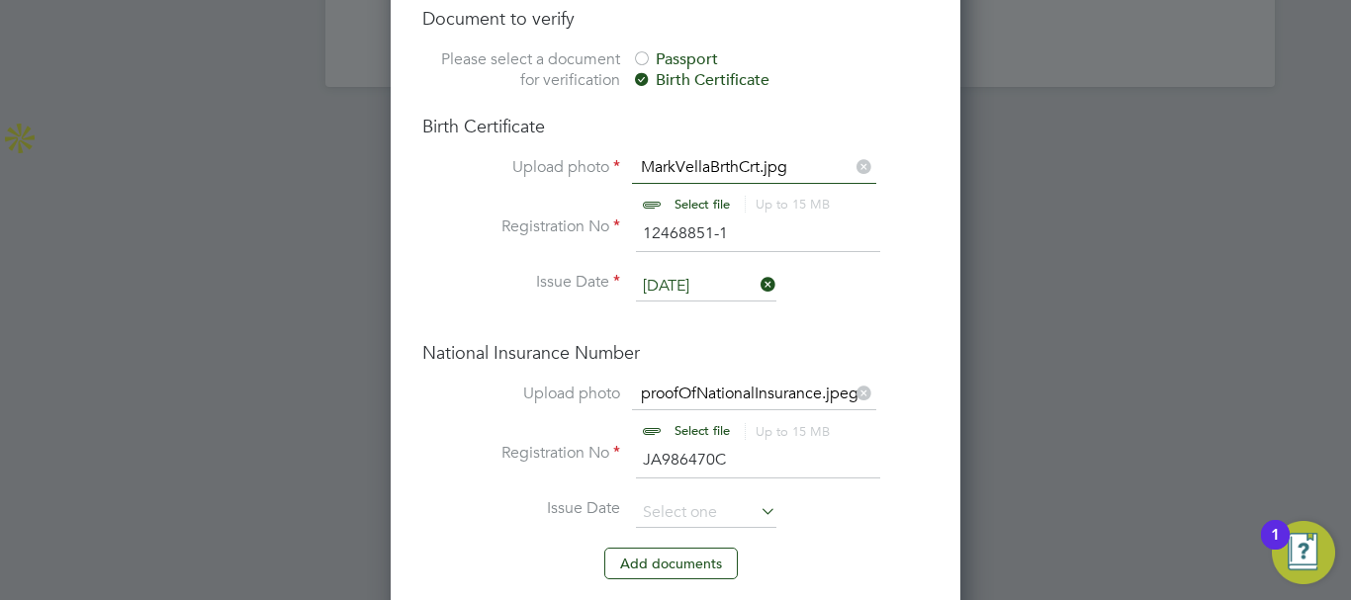
scroll to position [1678, 0]
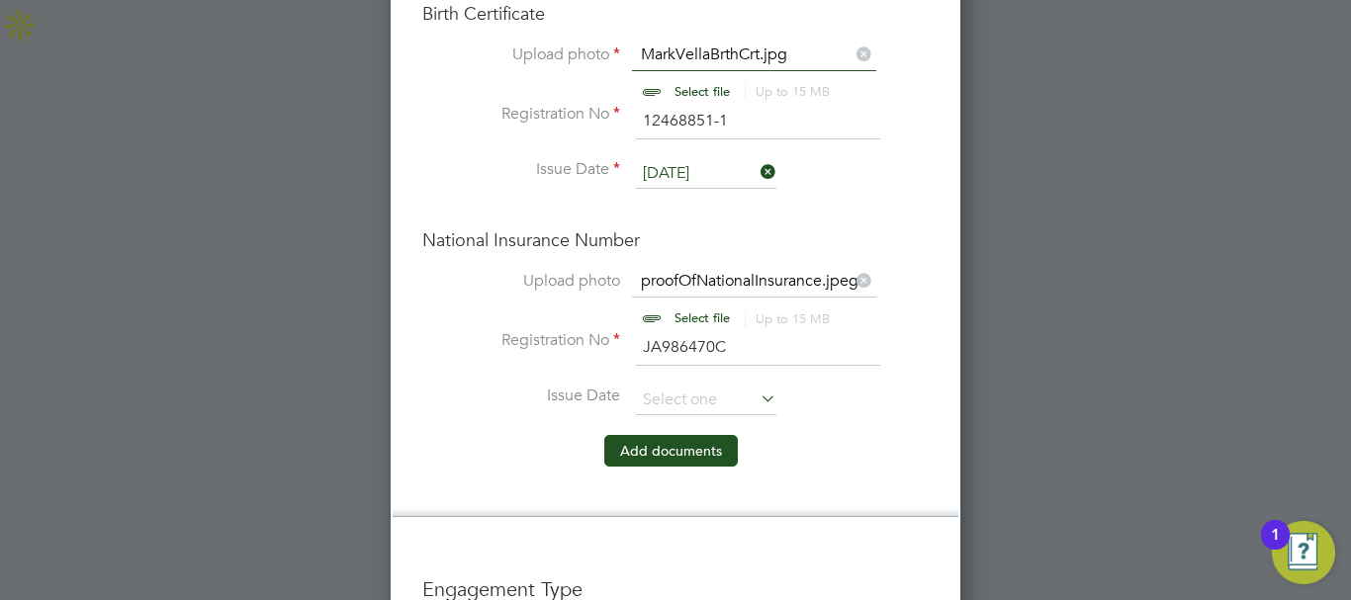
type input "JA986470C"
click at [687, 435] on button "Add document s" at bounding box center [670, 451] width 133 height 32
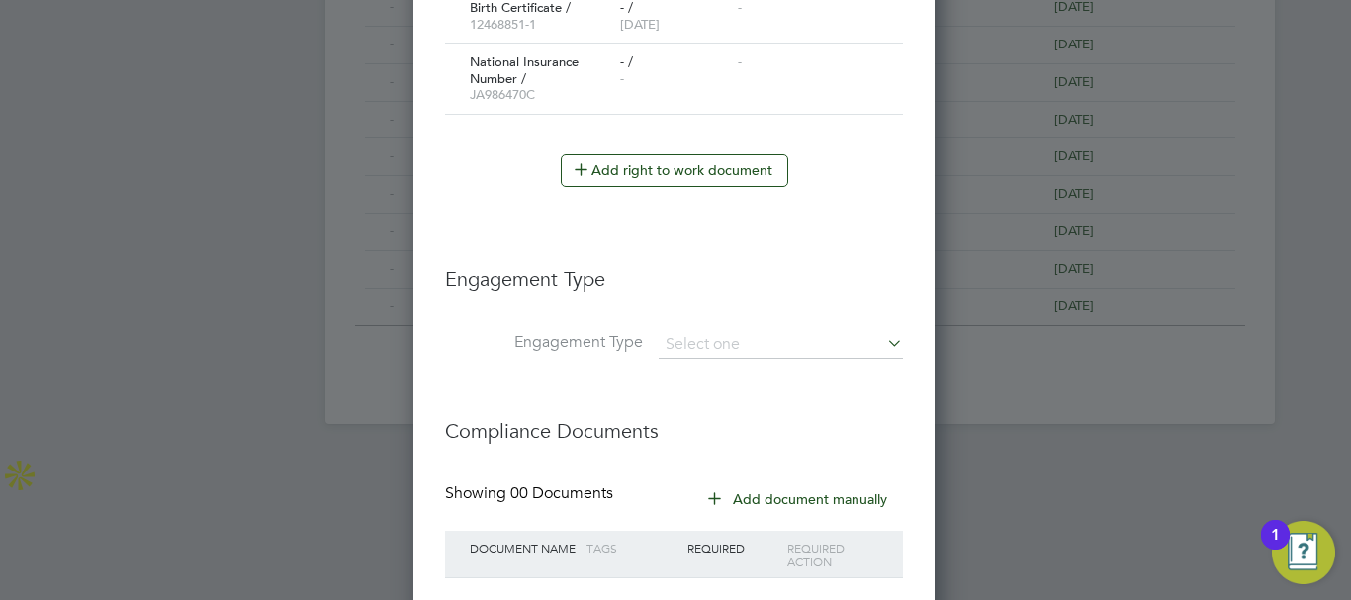
scroll to position [1358, 0]
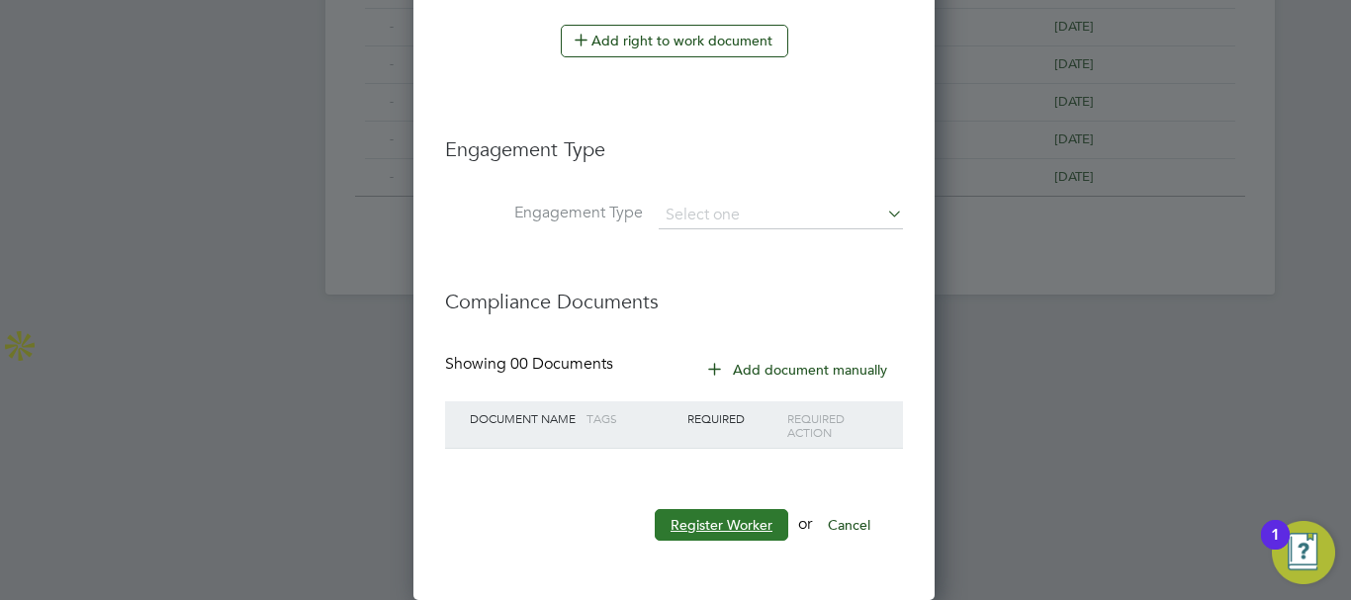
click at [736, 538] on button "Register Worker" at bounding box center [721, 525] width 133 height 32
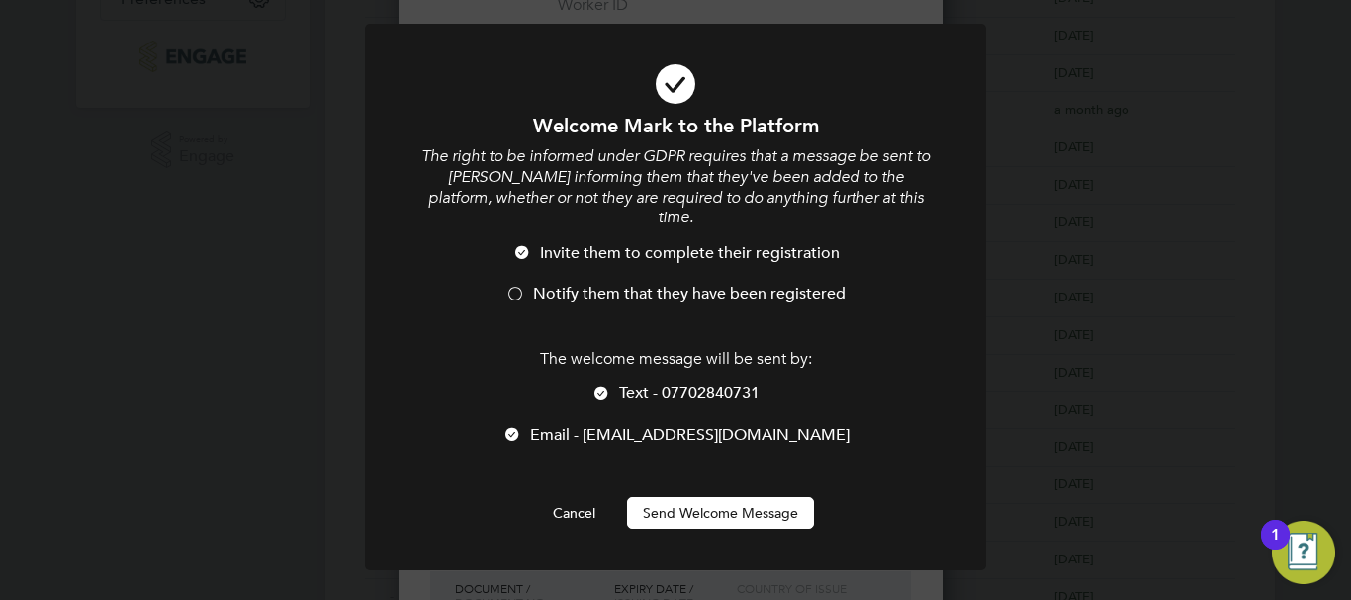
scroll to position [1884, 524]
click at [513, 286] on div at bounding box center [515, 296] width 20 height 20
click at [751, 497] on button "Send Welcome Message" at bounding box center [720, 513] width 187 height 32
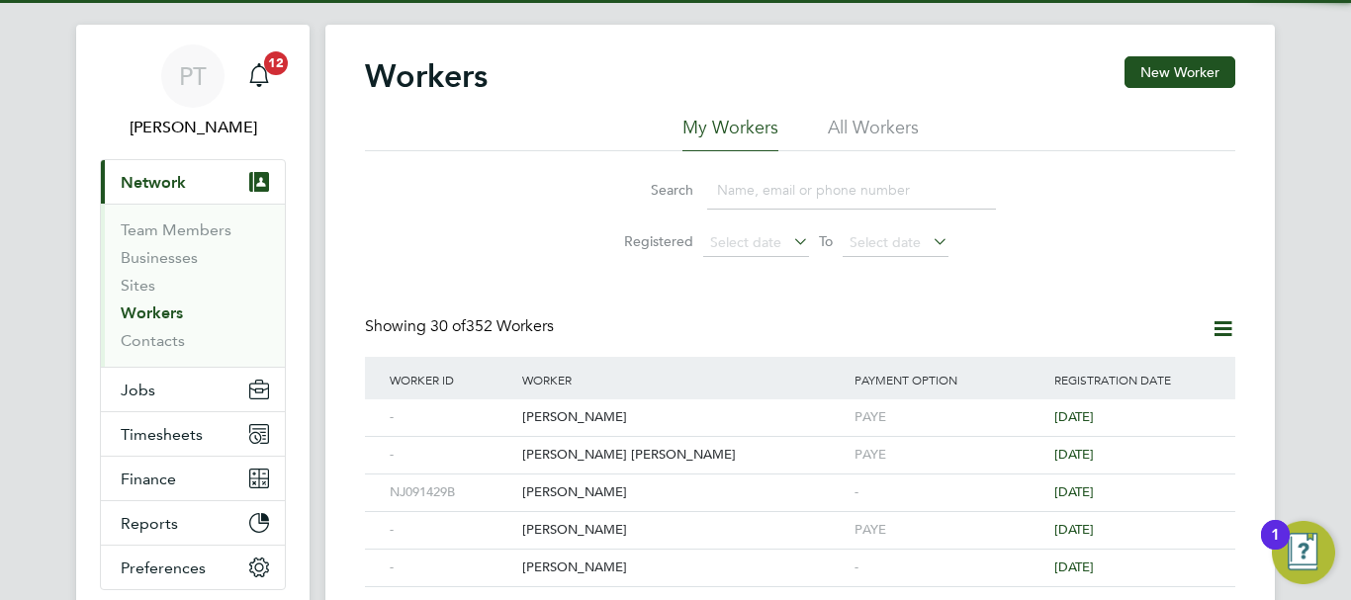
scroll to position [0, 0]
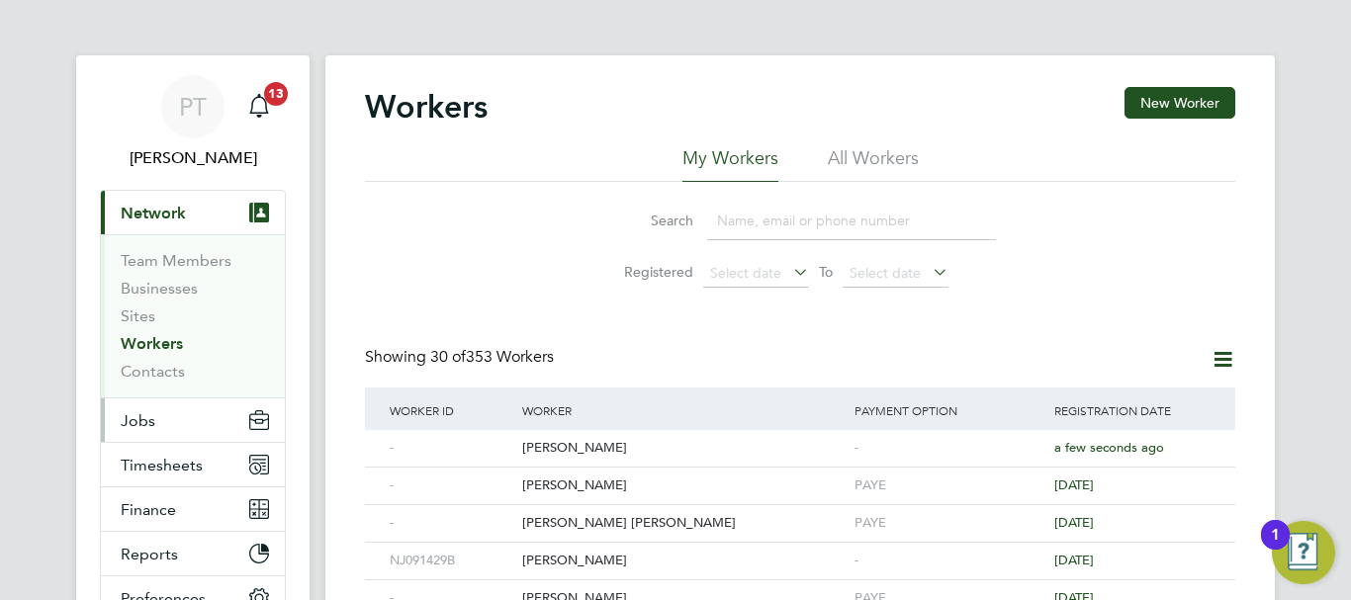
click at [154, 402] on button "Jobs" at bounding box center [193, 420] width 184 height 44
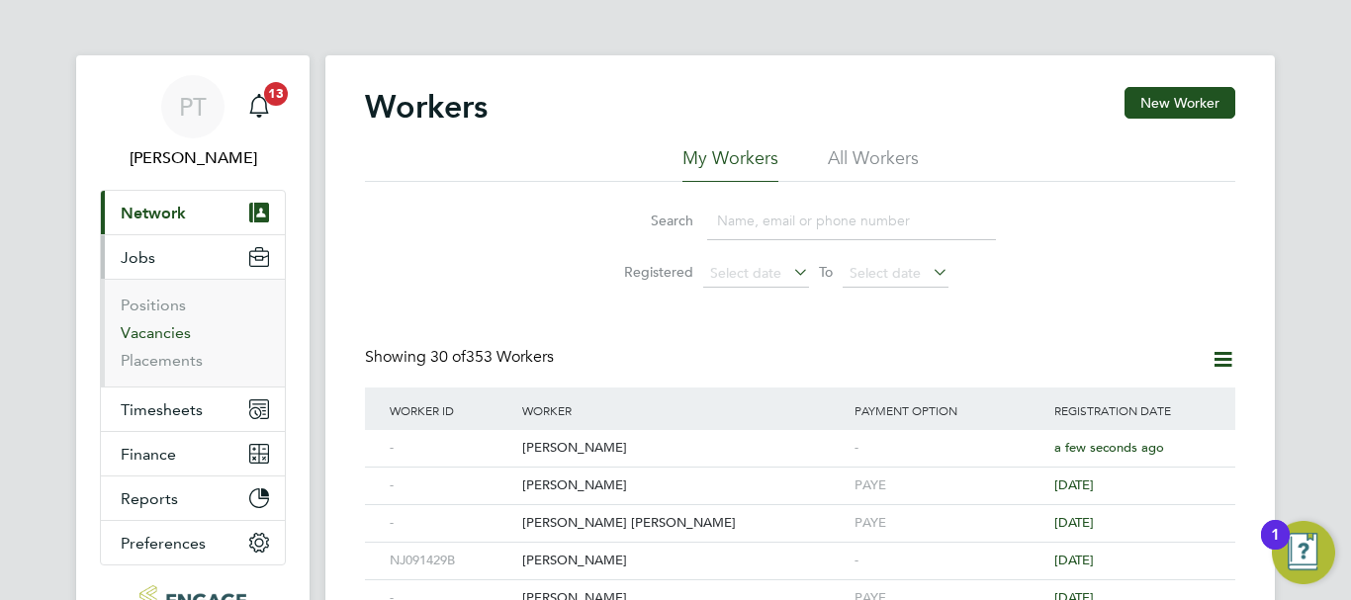
click at [173, 333] on link "Vacancies" at bounding box center [156, 332] width 70 height 19
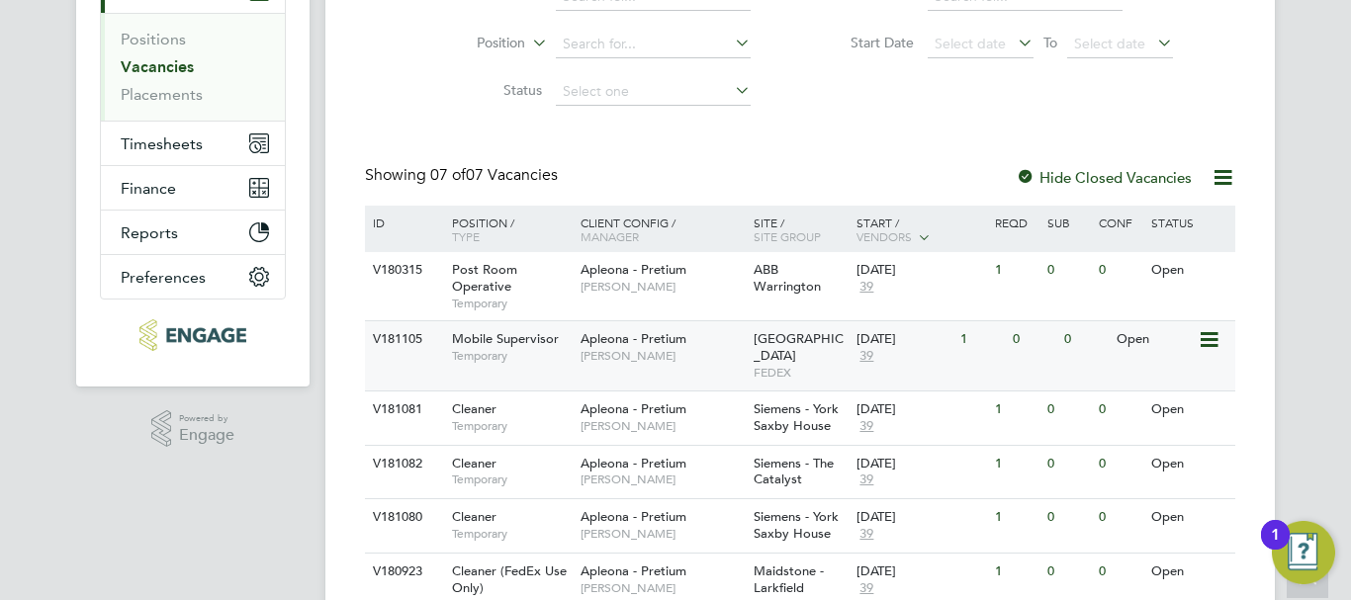
scroll to position [414, 0]
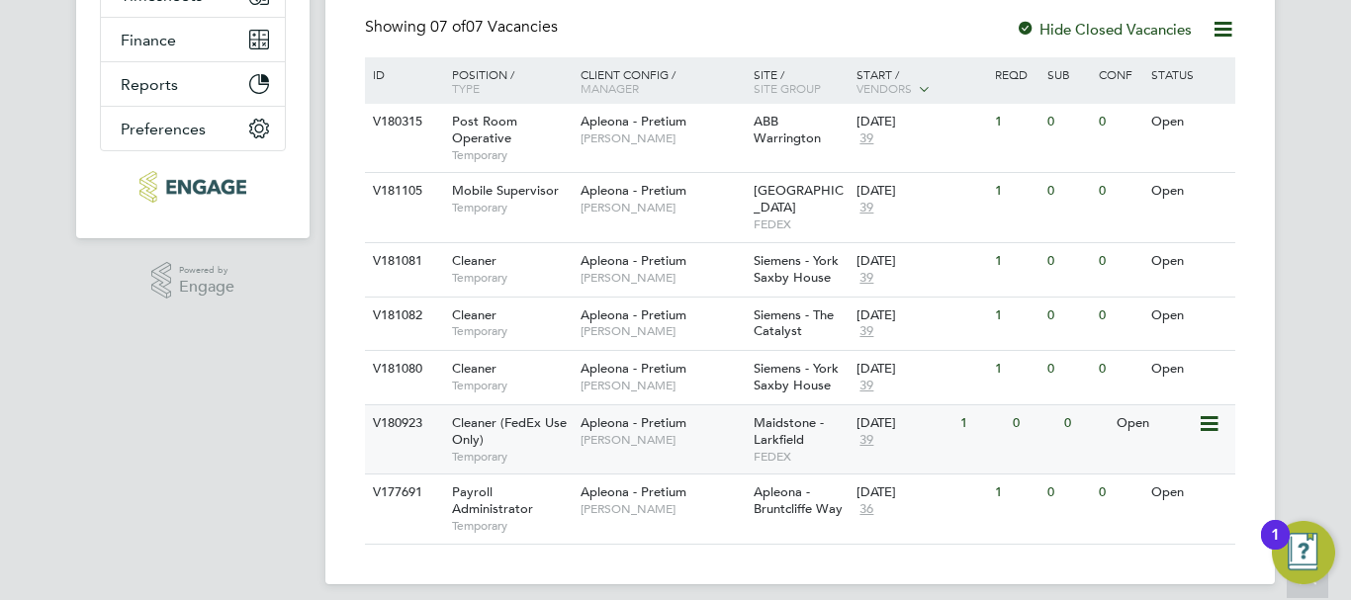
click at [1213, 412] on icon at bounding box center [1207, 424] width 20 height 24
click at [1152, 452] on li "View Details" at bounding box center [1161, 454] width 115 height 28
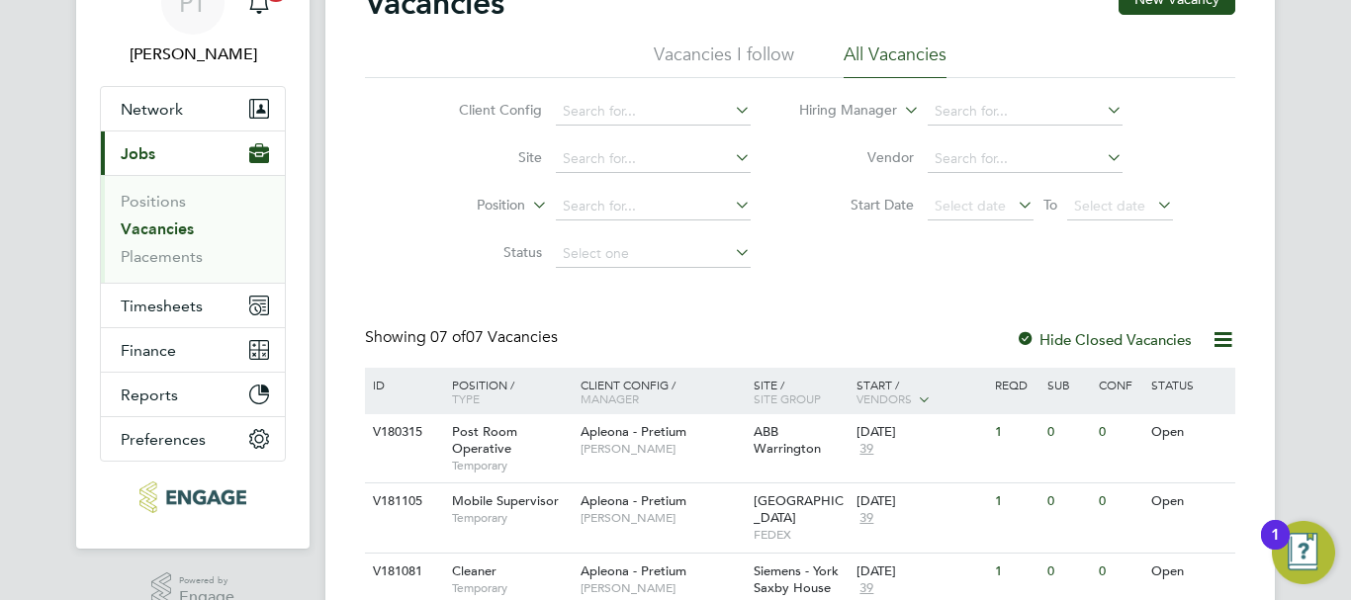
scroll to position [198, 0]
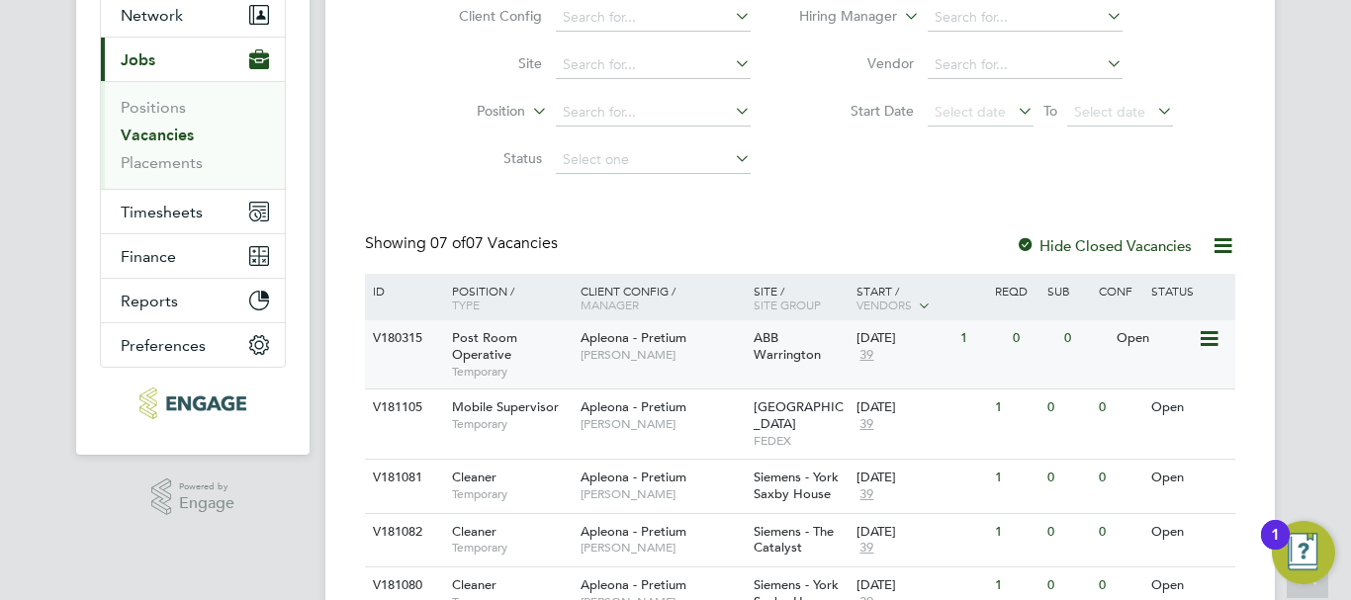
click at [1213, 332] on icon at bounding box center [1207, 339] width 20 height 24
click at [1140, 384] on li "View Details" at bounding box center [1161, 385] width 115 height 28
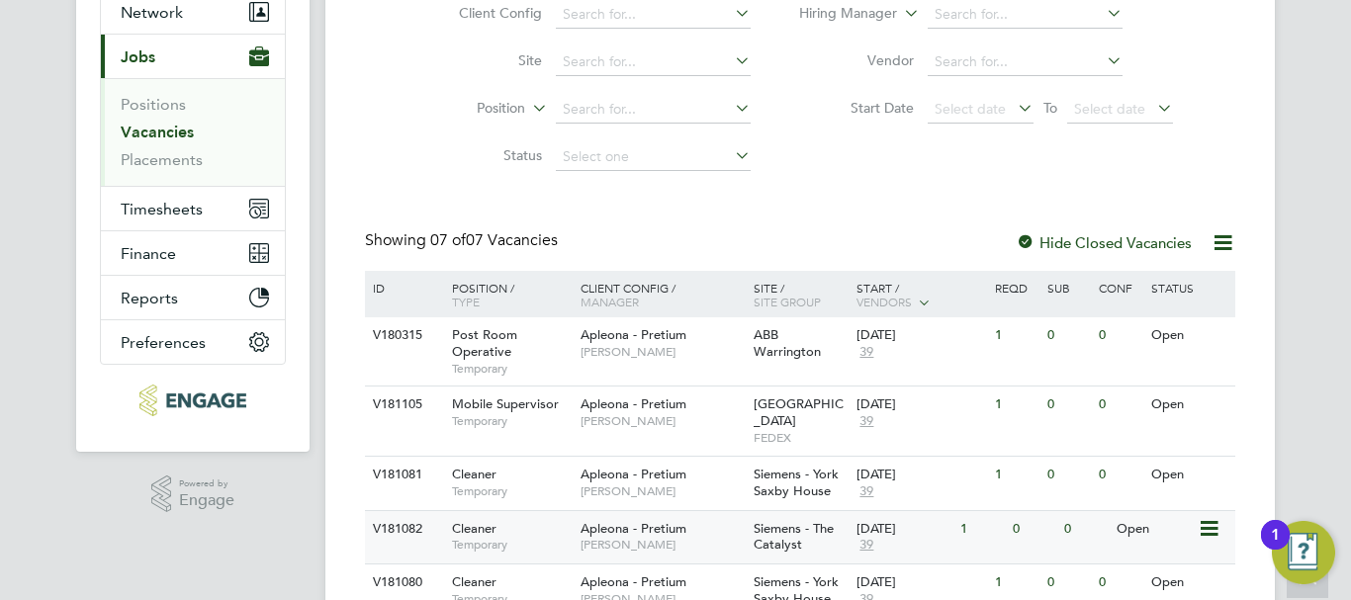
scroll to position [297, 0]
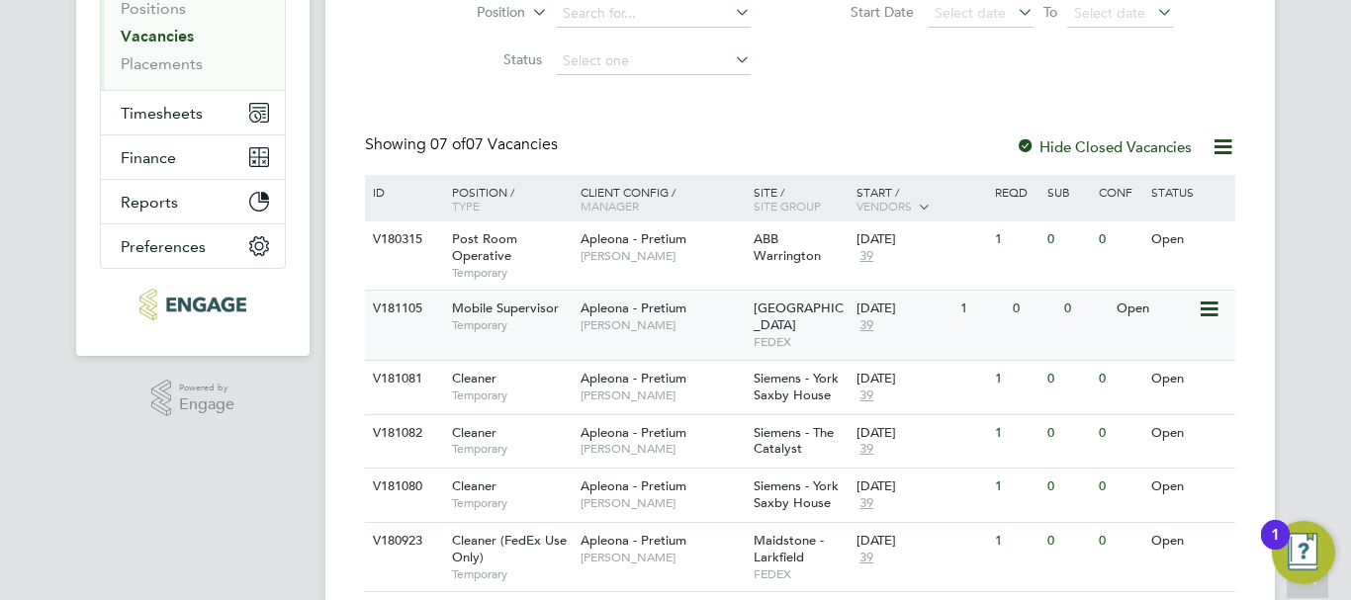
click at [1201, 308] on icon at bounding box center [1207, 310] width 20 height 24
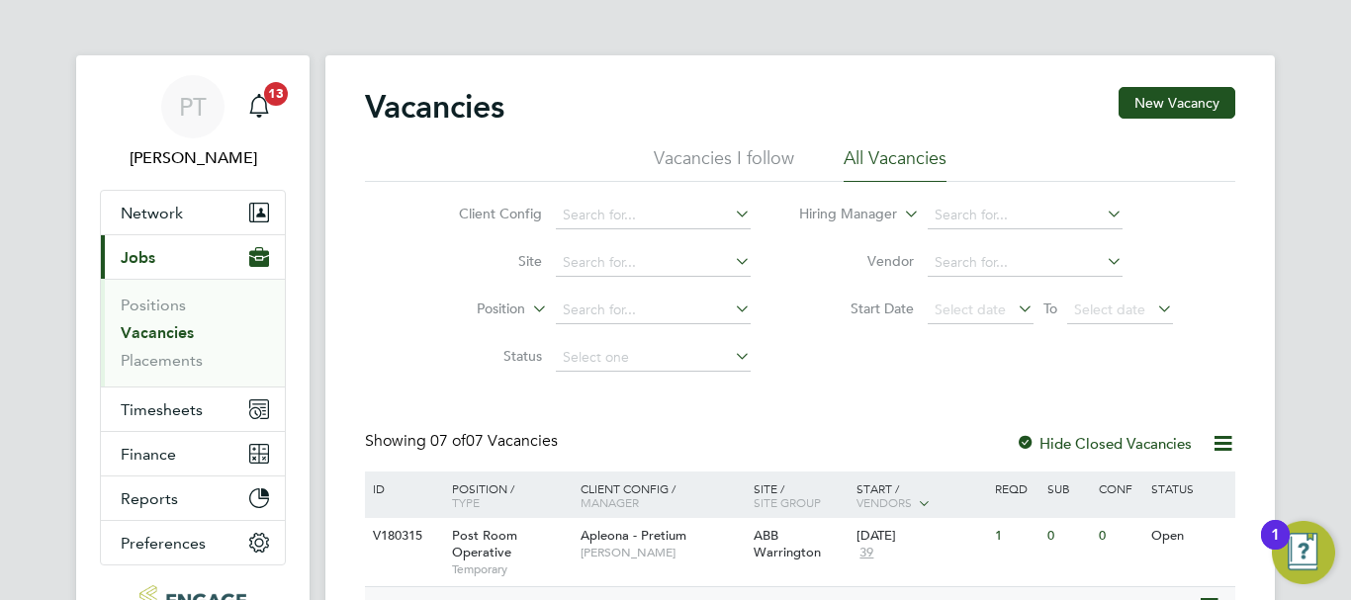
scroll to position [395, 0]
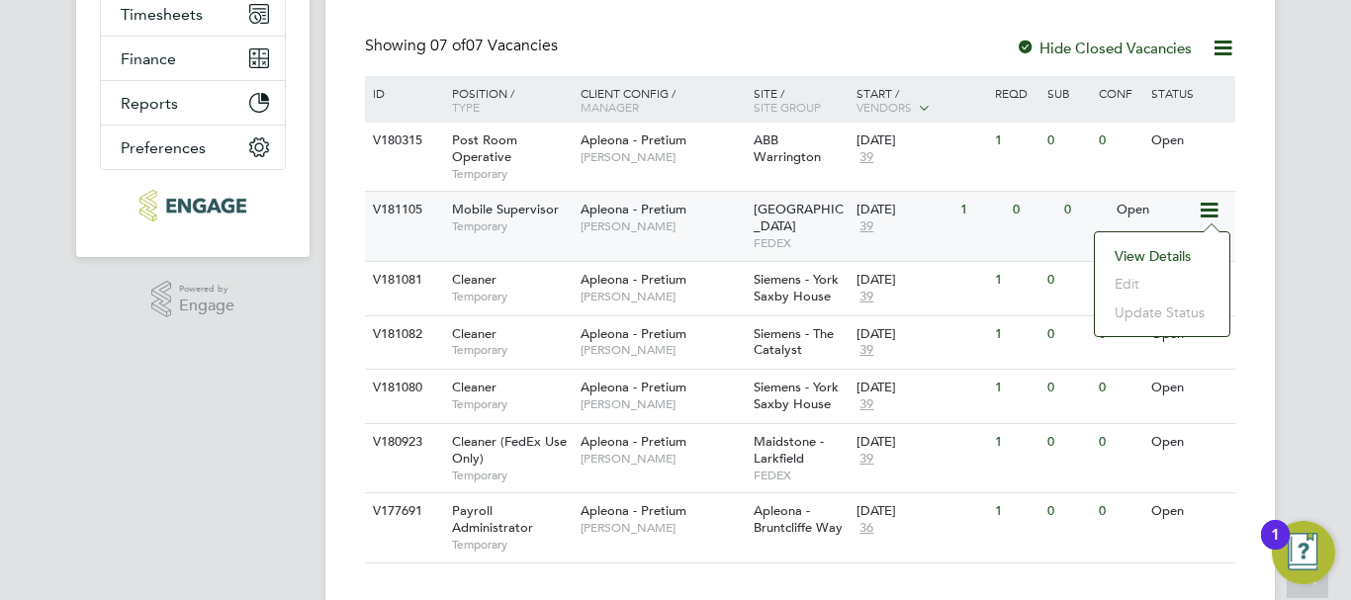
click at [662, 221] on span "[PERSON_NAME]" at bounding box center [661, 227] width 163 height 16
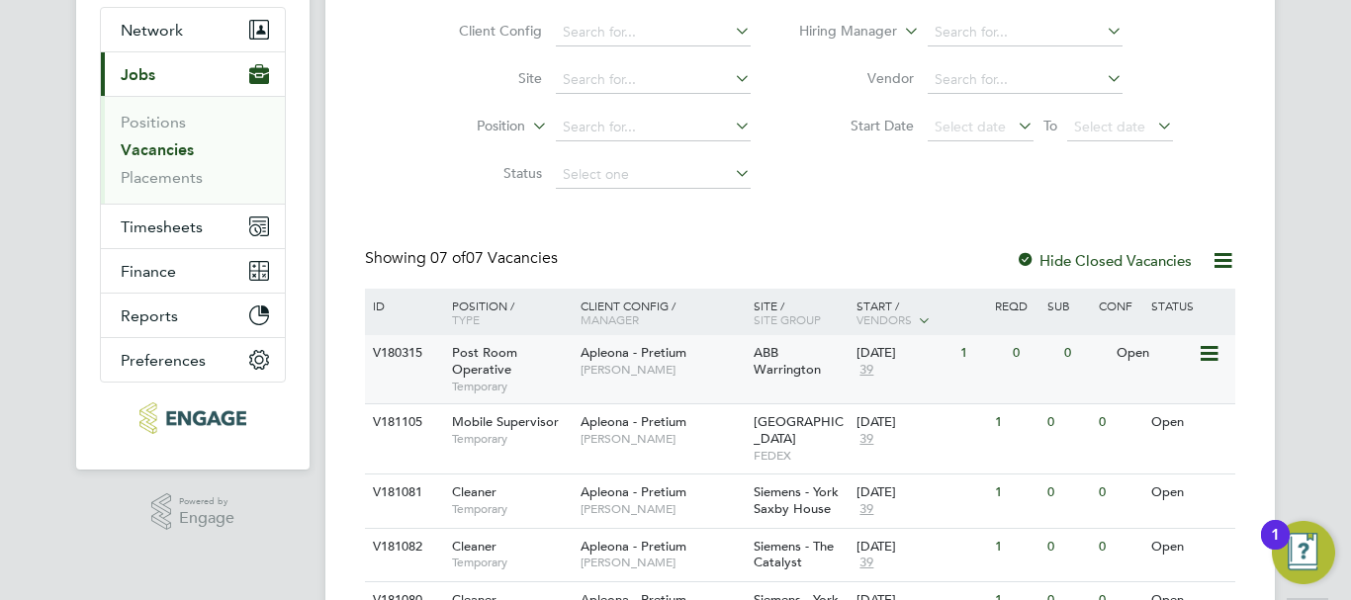
scroll to position [414, 0]
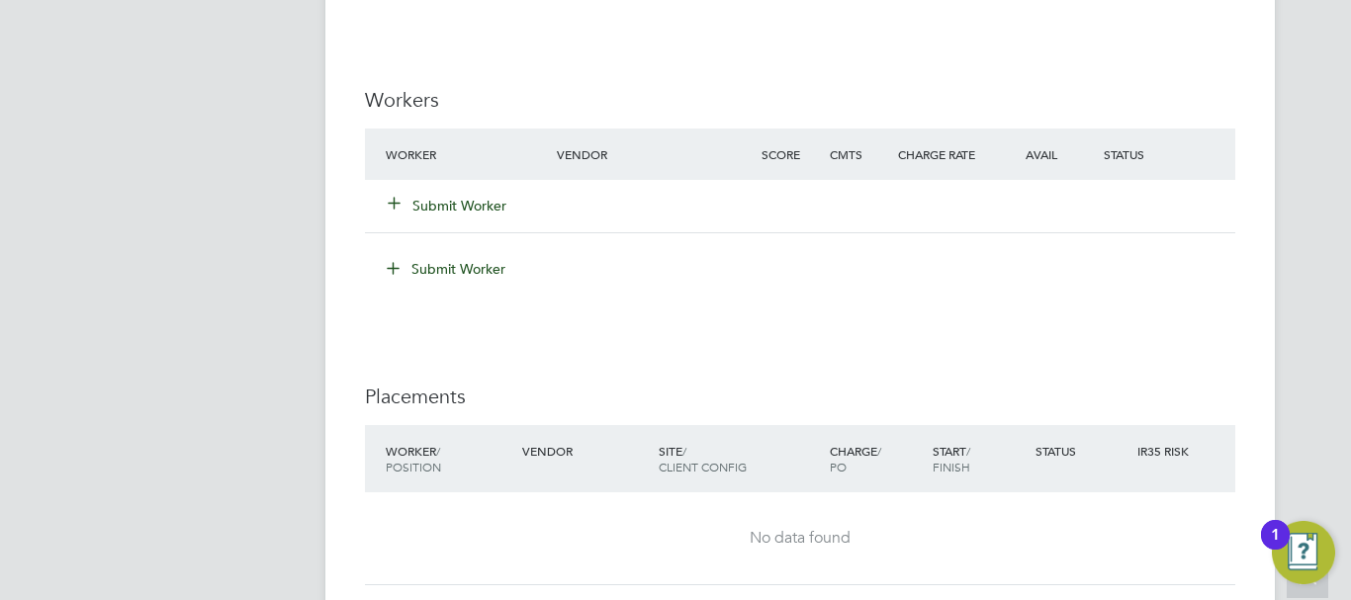
scroll to position [1879, 0]
click at [431, 196] on button "Submit Worker" at bounding box center [448, 204] width 119 height 20
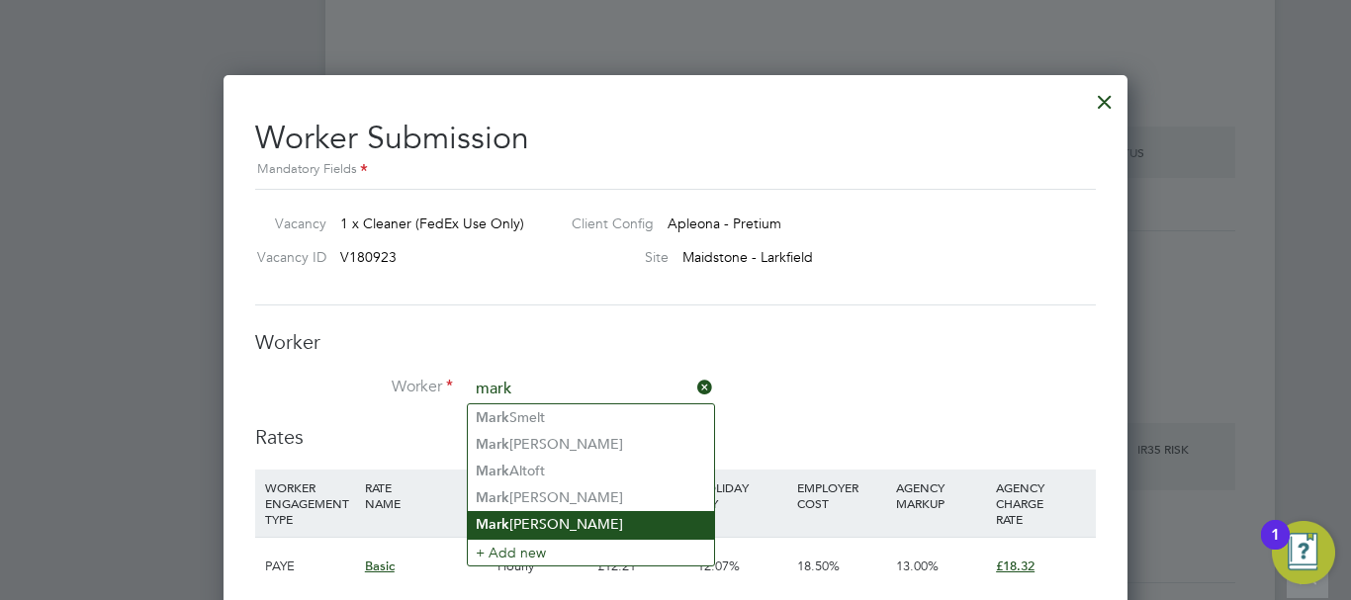
click at [531, 517] on li "[PERSON_NAME]" at bounding box center [591, 524] width 246 height 27
type input "Mark Vella"
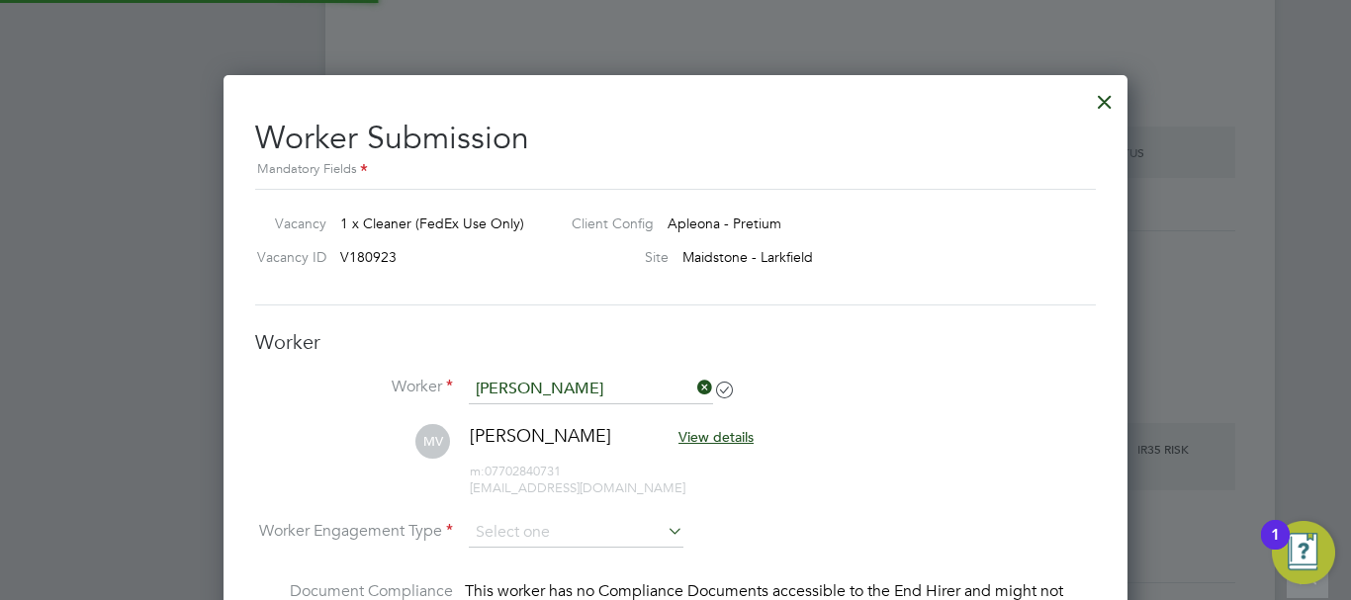
scroll to position [1811, 905]
click at [924, 387] on li "Worker Mark Vella" at bounding box center [675, 399] width 840 height 49
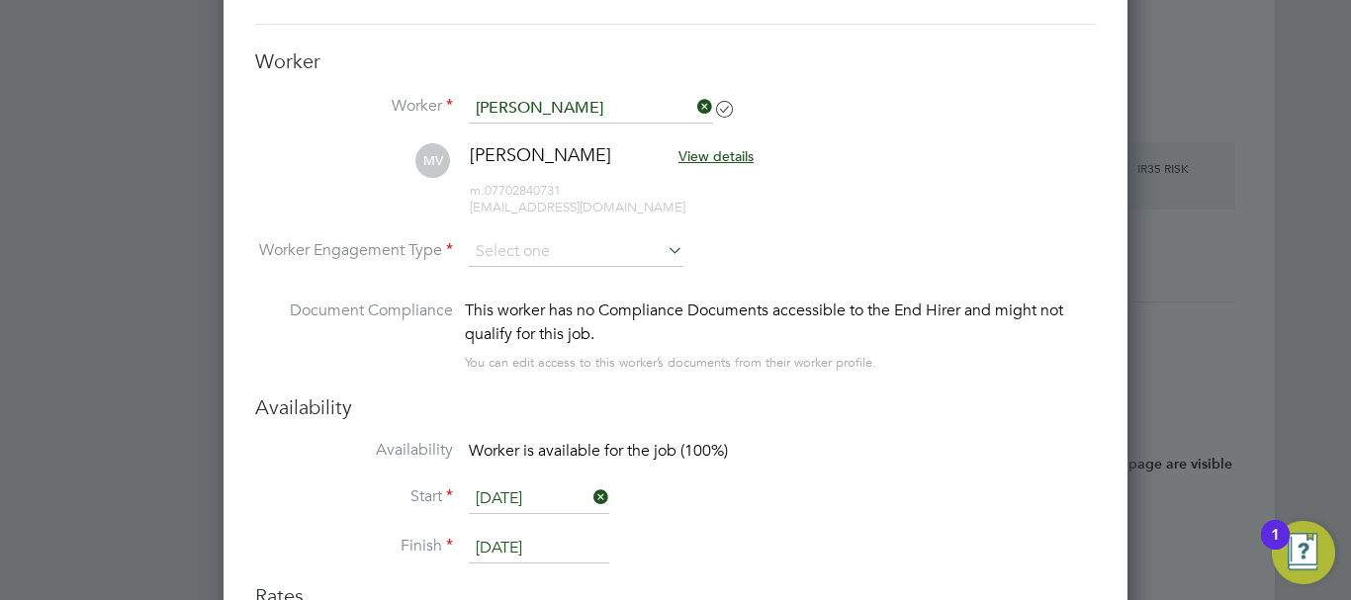
scroll to position [2175, 0]
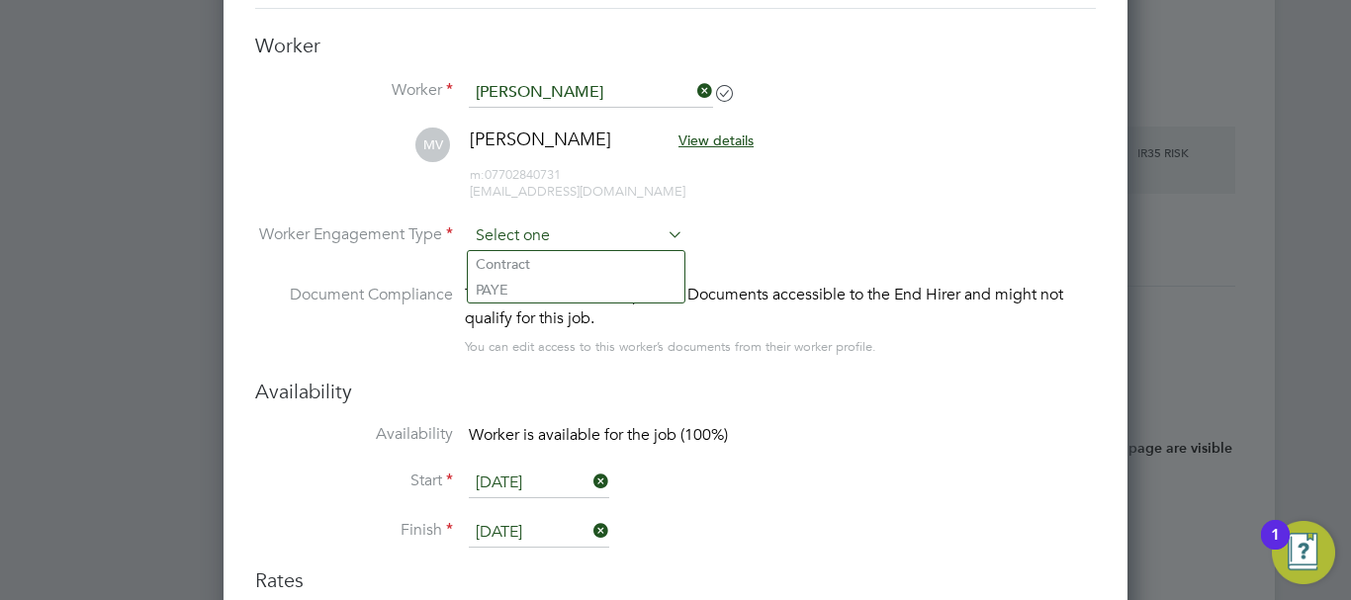
click at [537, 243] on input at bounding box center [576, 236] width 215 height 30
click at [534, 288] on li "PAYE" at bounding box center [576, 290] width 217 height 26
type input "PAYE"
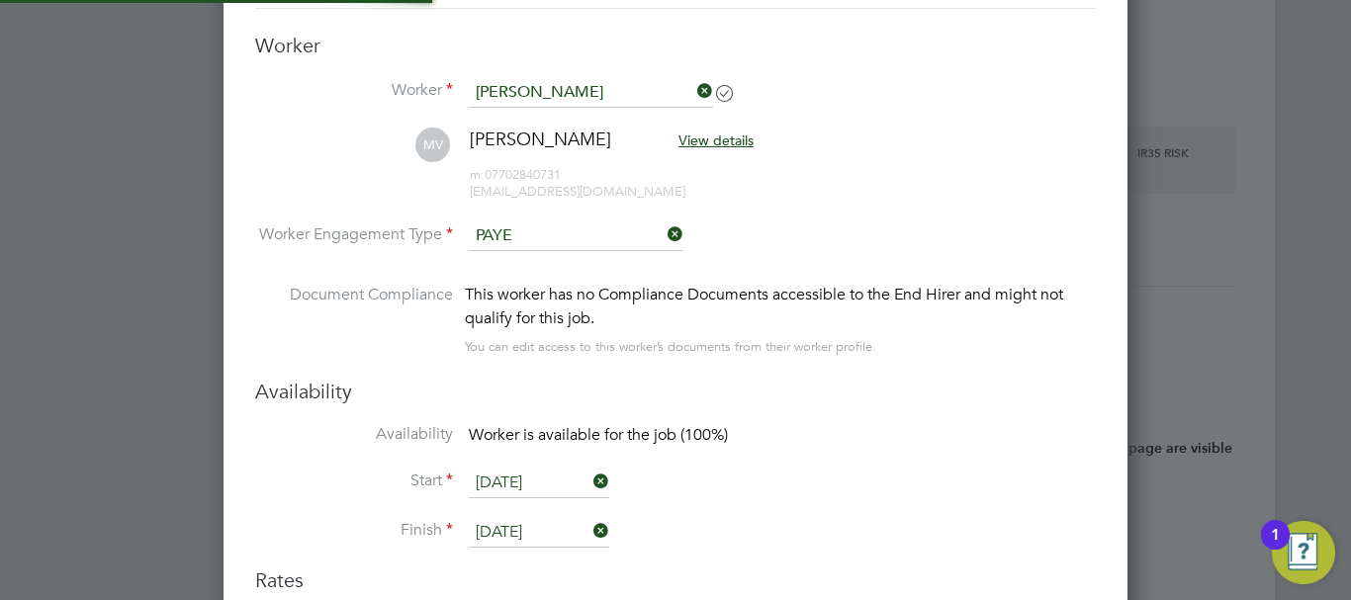
scroll to position [0, 0]
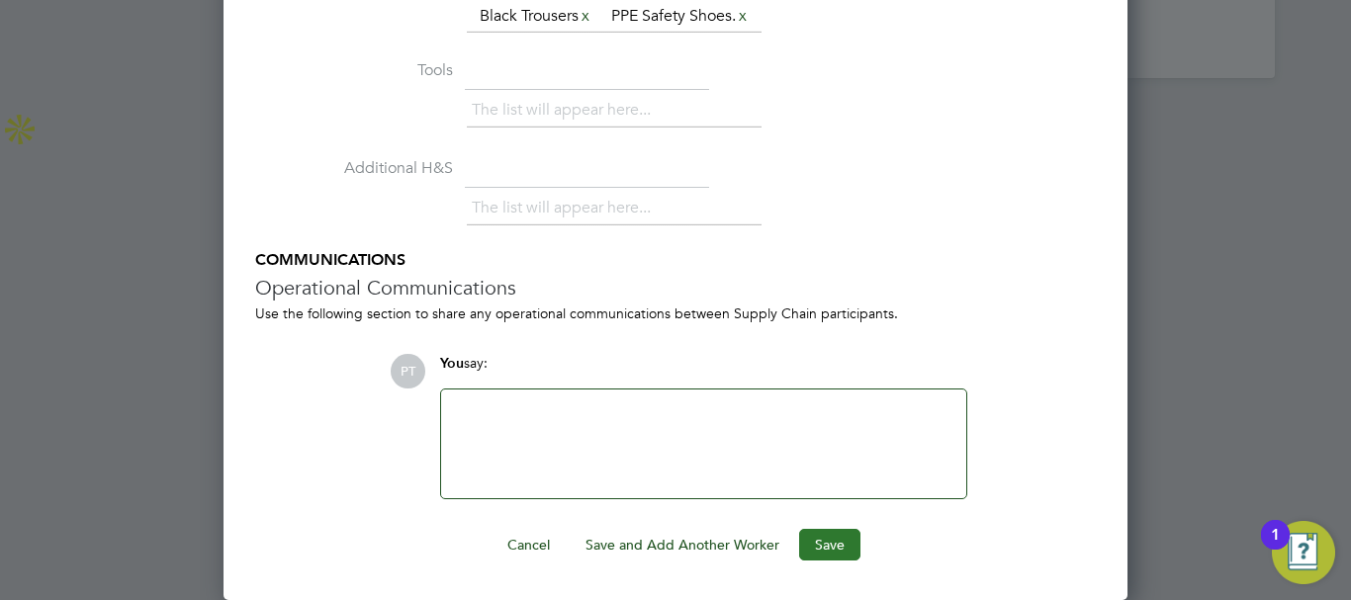
click at [835, 538] on button "Save" at bounding box center [829, 545] width 61 height 32
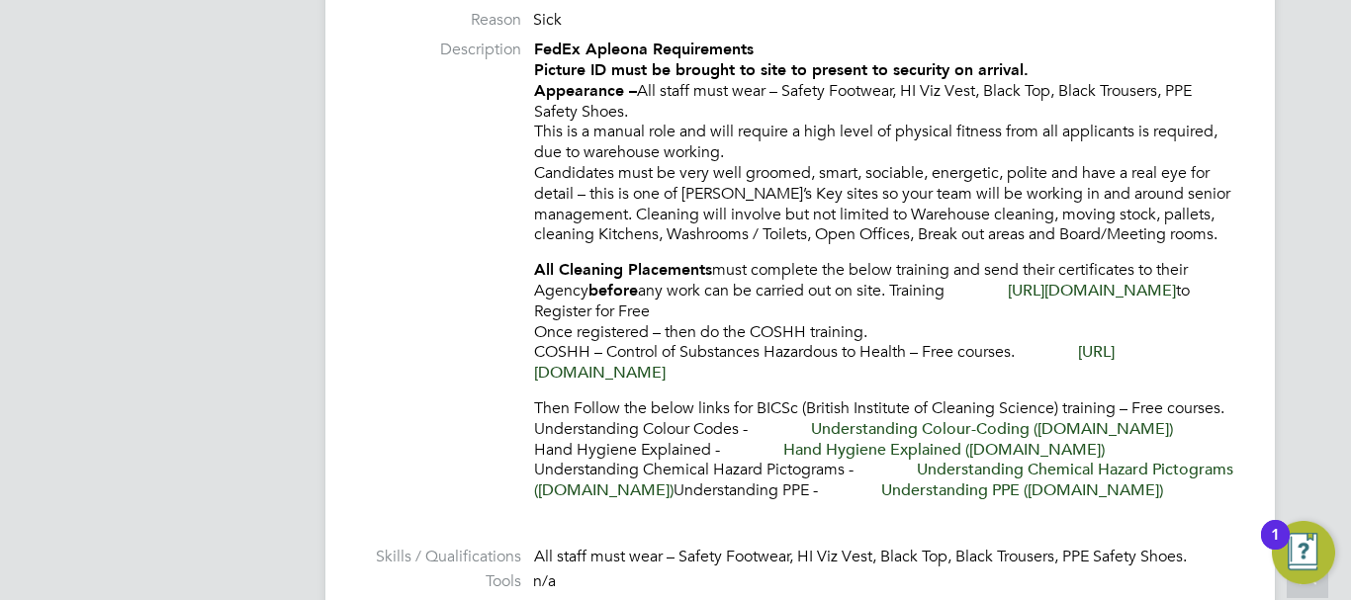
scroll to position [593, 0]
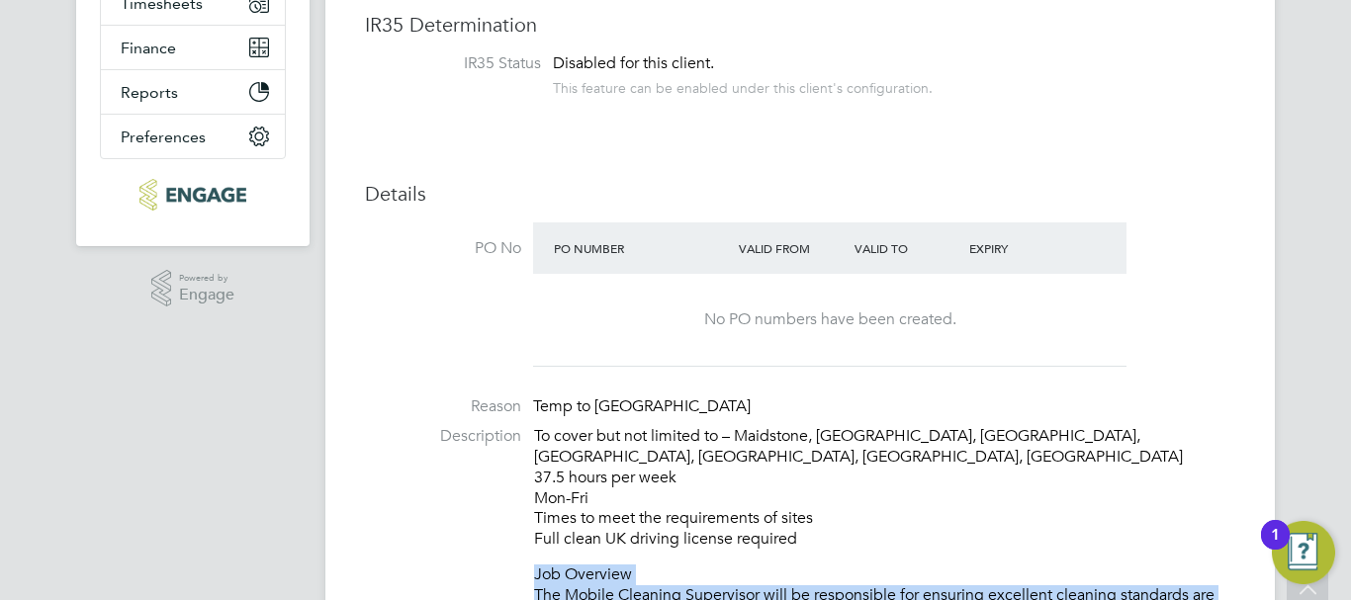
scroll to position [814, 0]
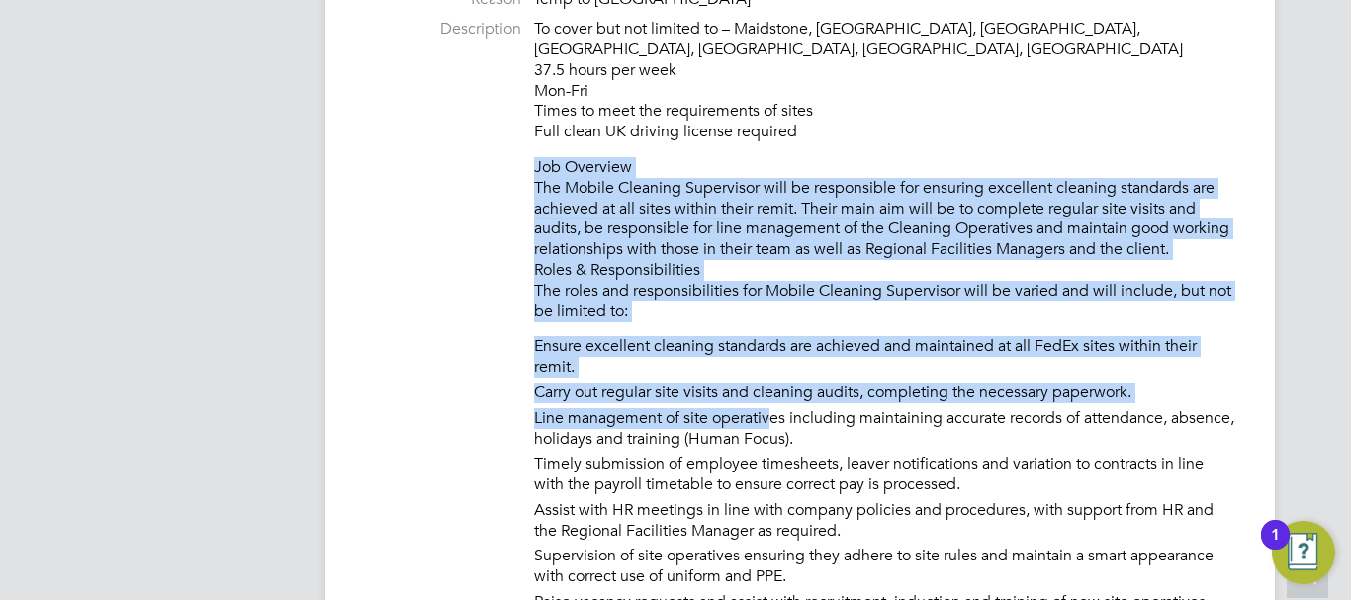
drag, startPoint x: 537, startPoint y: 59, endPoint x: 778, endPoint y: 392, distance: 410.6
click at [776, 394] on div "To cover but not limited to – Maidstone, [GEOGRAPHIC_DATA], [GEOGRAPHIC_DATA], …" at bounding box center [884, 426] width 701 height 814
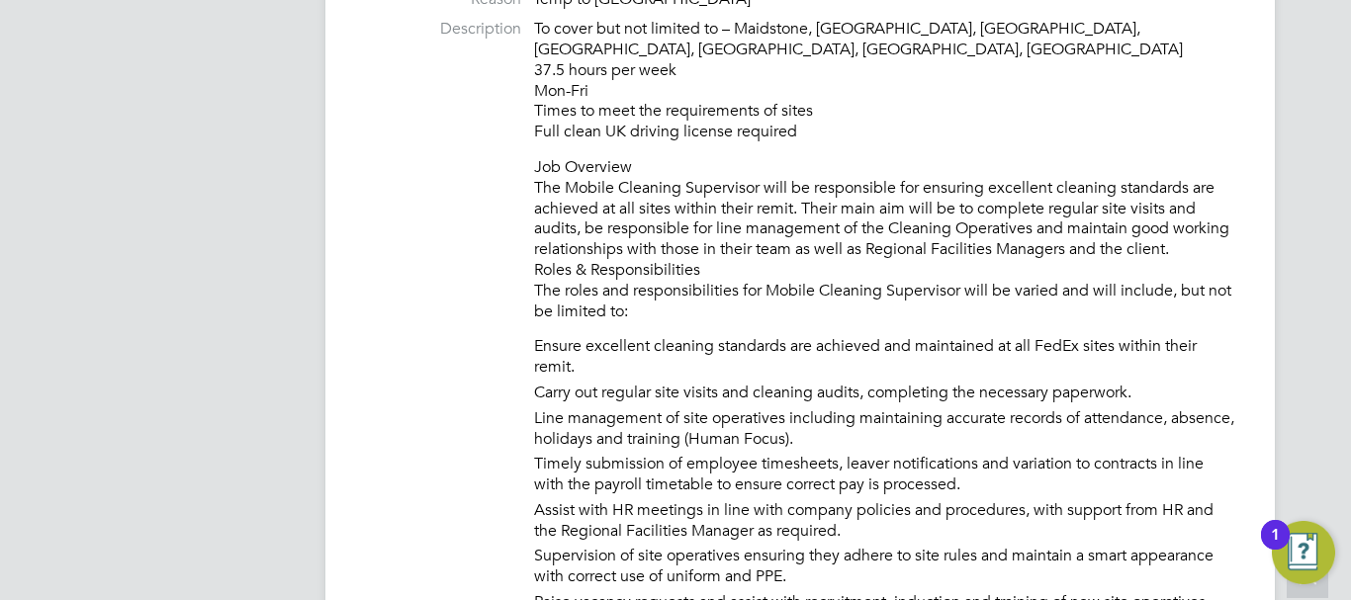
click at [476, 116] on li "Description To cover but not limited to – Maidstone, [GEOGRAPHIC_DATA], [GEOGRA…" at bounding box center [800, 428] width 870 height 819
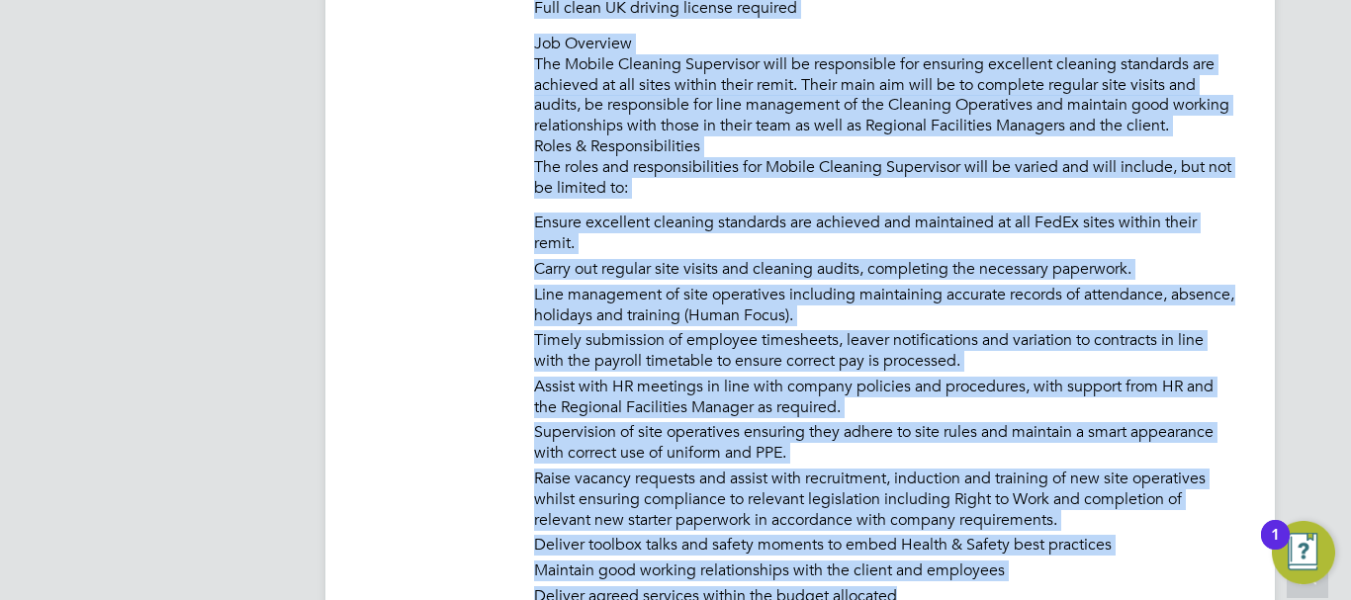
scroll to position [1204, 0]
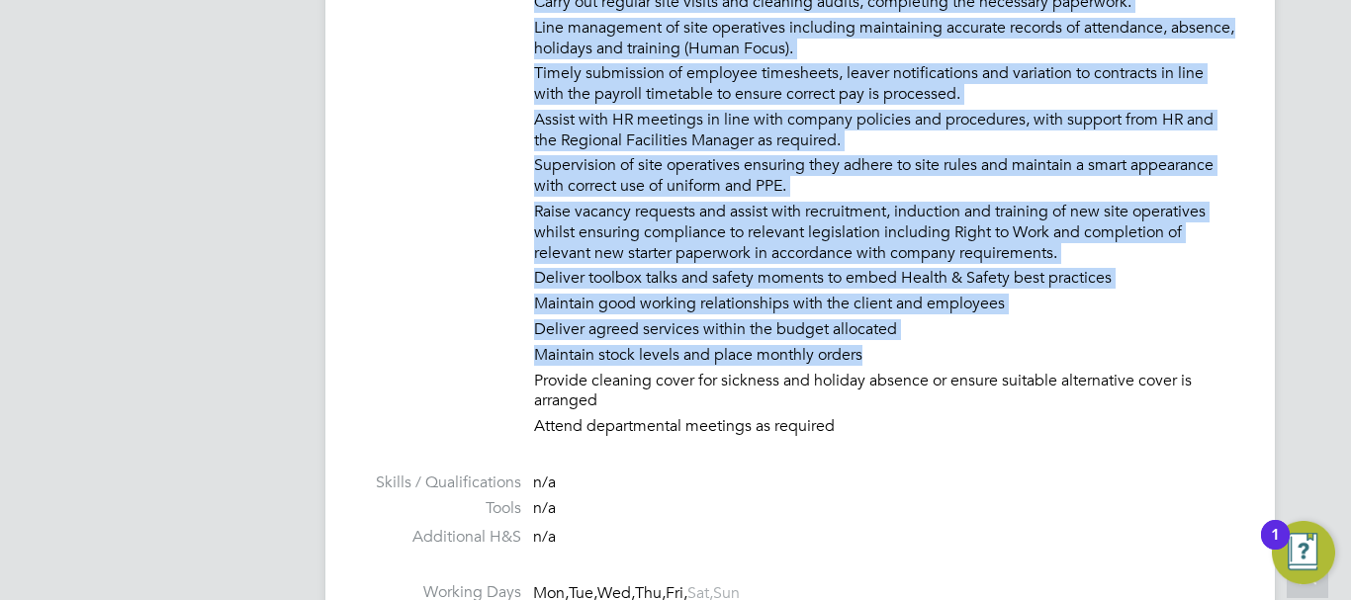
drag, startPoint x: 533, startPoint y: 24, endPoint x: 808, endPoint y: 428, distance: 489.0
click at [689, 236] on li "Description To cover but not limited to – Maidstone, [GEOGRAPHIC_DATA], [GEOGRA…" at bounding box center [800, 37] width 870 height 819
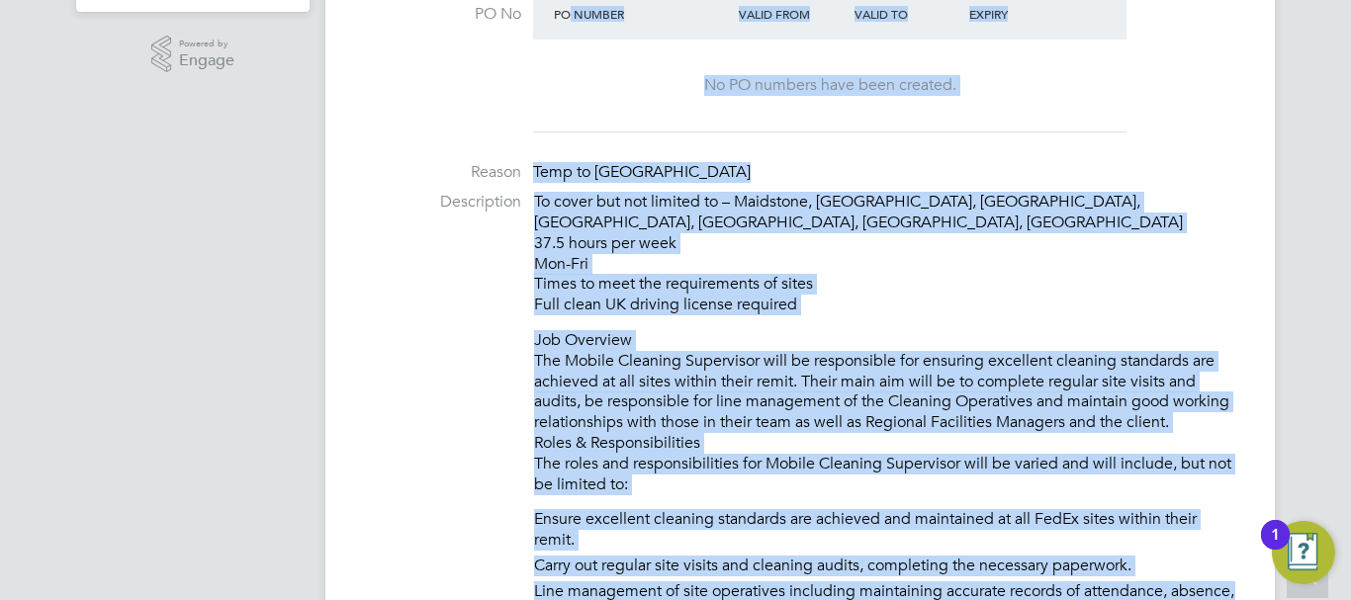
scroll to position [621, 0]
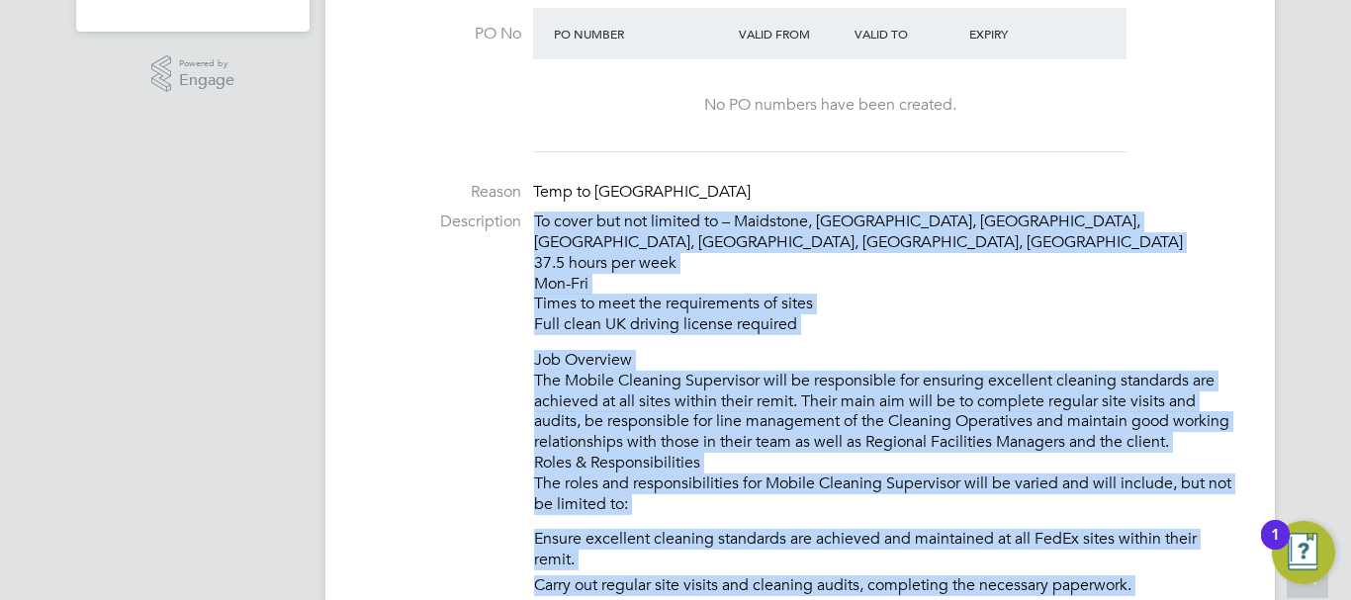
drag, startPoint x: 840, startPoint y: 402, endPoint x: 537, endPoint y: 225, distance: 351.4
copy div "Lo ipsum dol sit ametcon ad – Elitseddo, Eiusmod, Temporin, Utlabor, Etdolore, …"
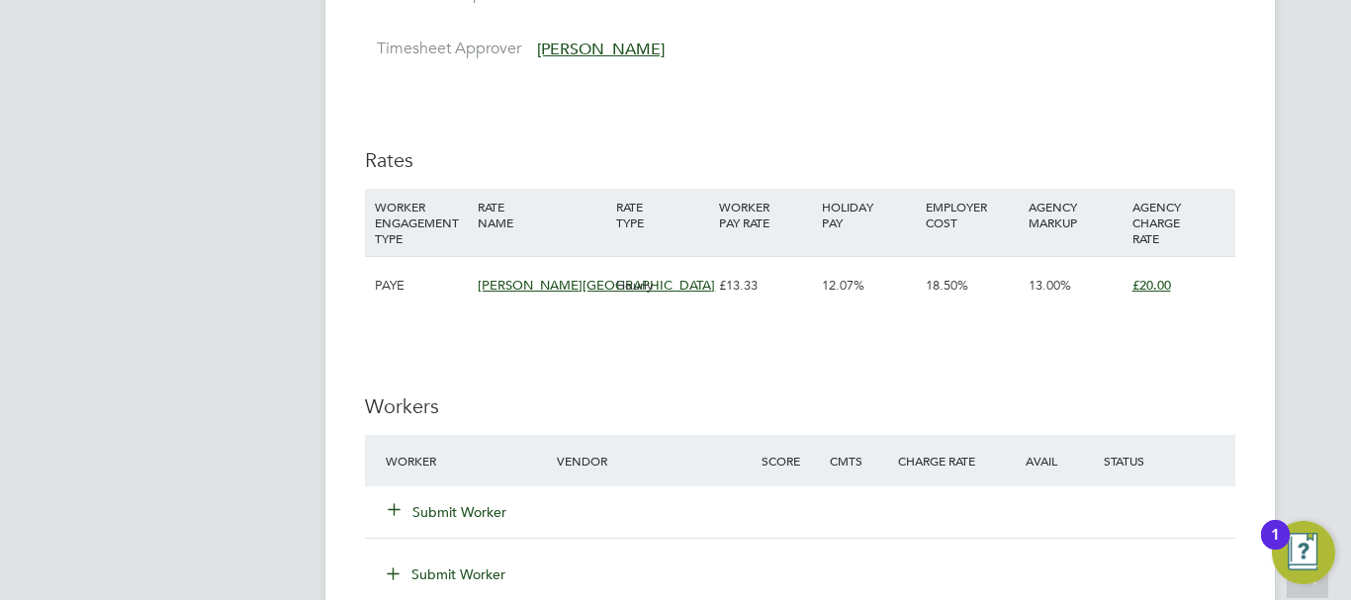
scroll to position [1906, 0]
